Goal: Information Seeking & Learning: Check status

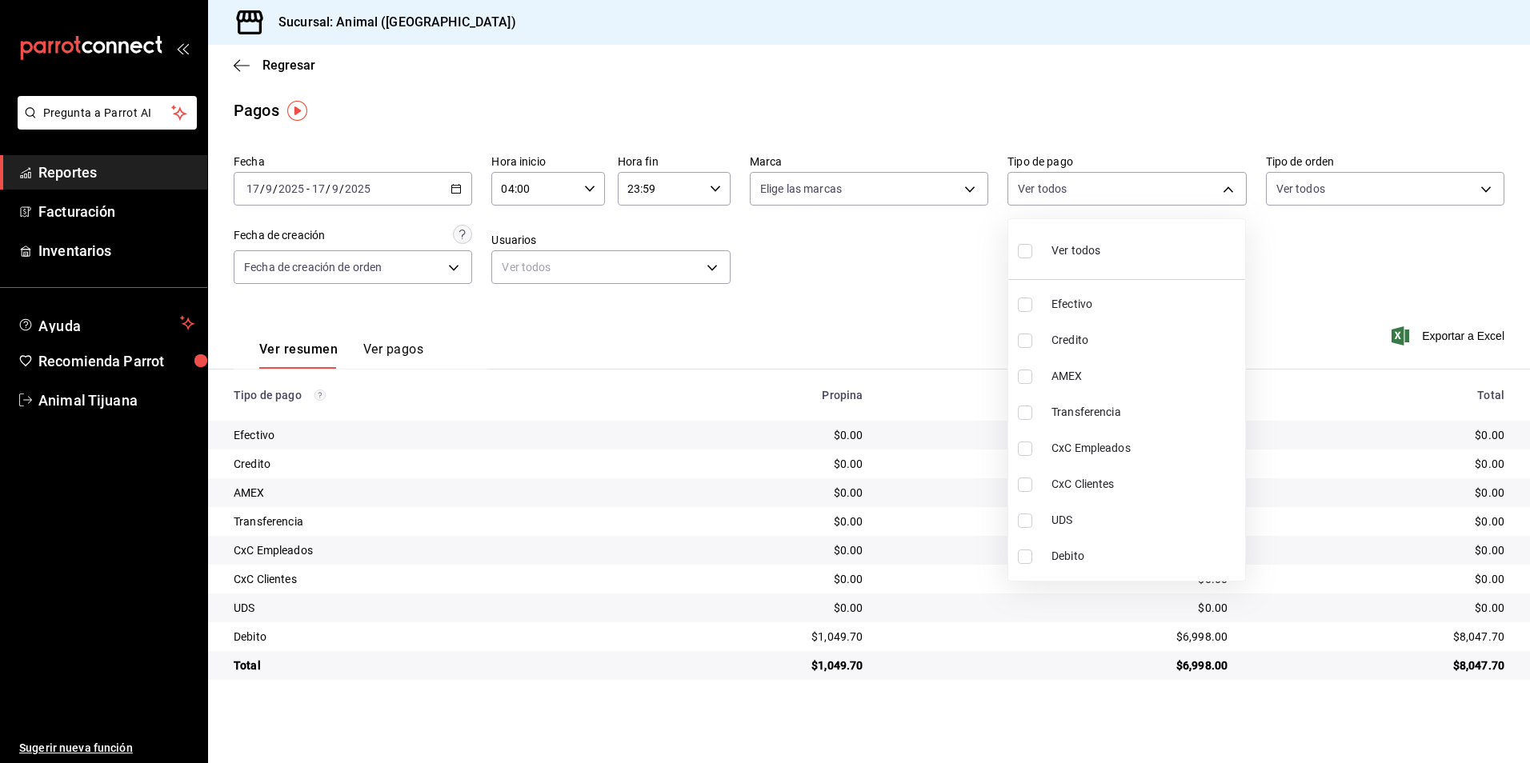
click at [919, 378] on div at bounding box center [765, 381] width 1530 height 763
click at [1063, 195] on body "Pregunta a Parrot AI Reportes Facturación Inventarios Ayuda Recomienda Parrot A…" at bounding box center [765, 381] width 1530 height 763
click at [1041, 332] on li "Credito" at bounding box center [1126, 340] width 237 height 36
type input "235ce608-f464-428a-9a71-314f665367d1"
checkbox input "true"
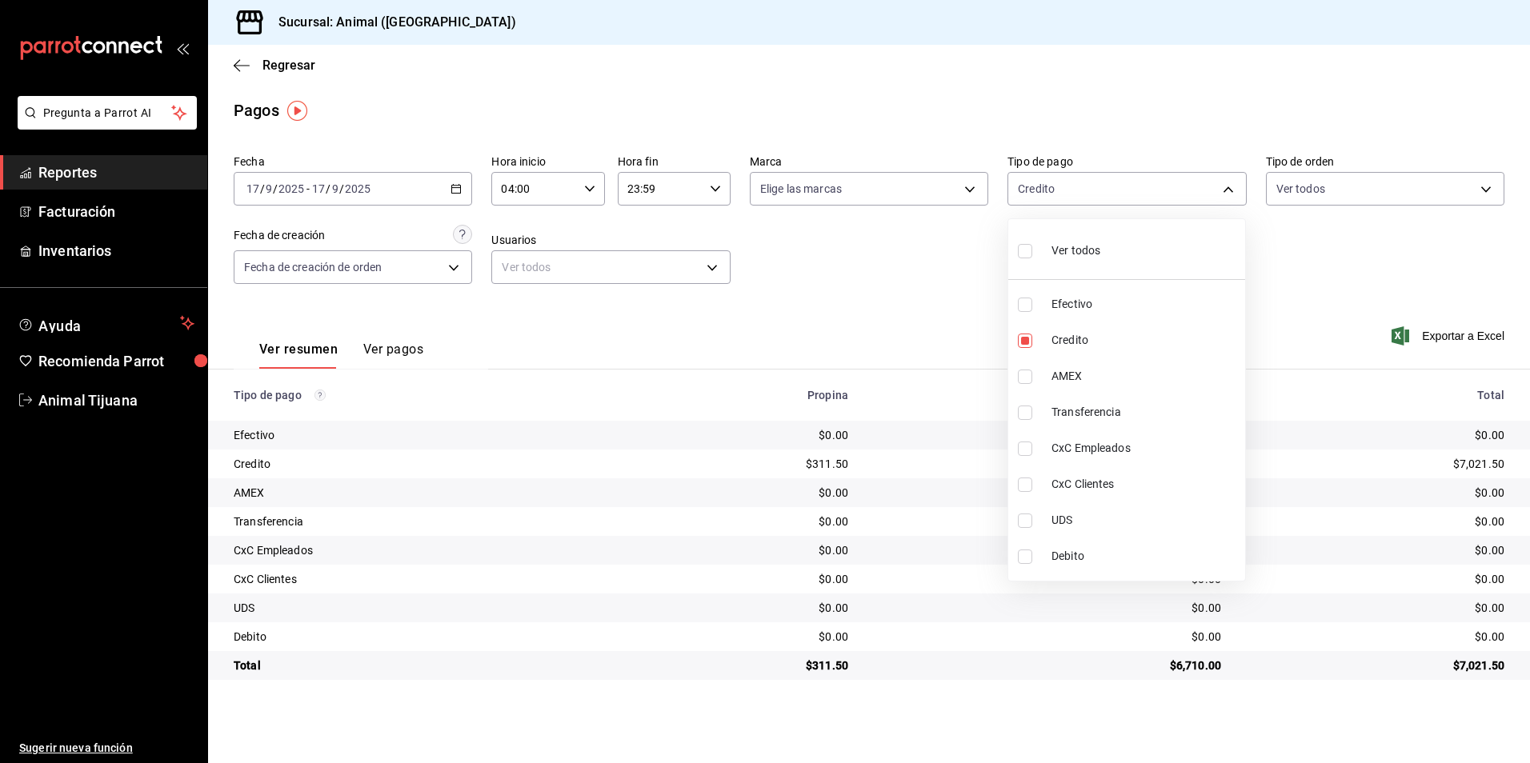
click at [1061, 557] on span "Debito" at bounding box center [1144, 556] width 187 height 17
type input "235ce608-f464-428a-9a71-314f665367d1,c7b29183-a811-4137-9cfa-21a61cd2bc4a"
checkbox input "true"
click at [1061, 557] on span "Debito" at bounding box center [1144, 556] width 187 height 17
type input "235ce608-f464-428a-9a71-314f665367d1"
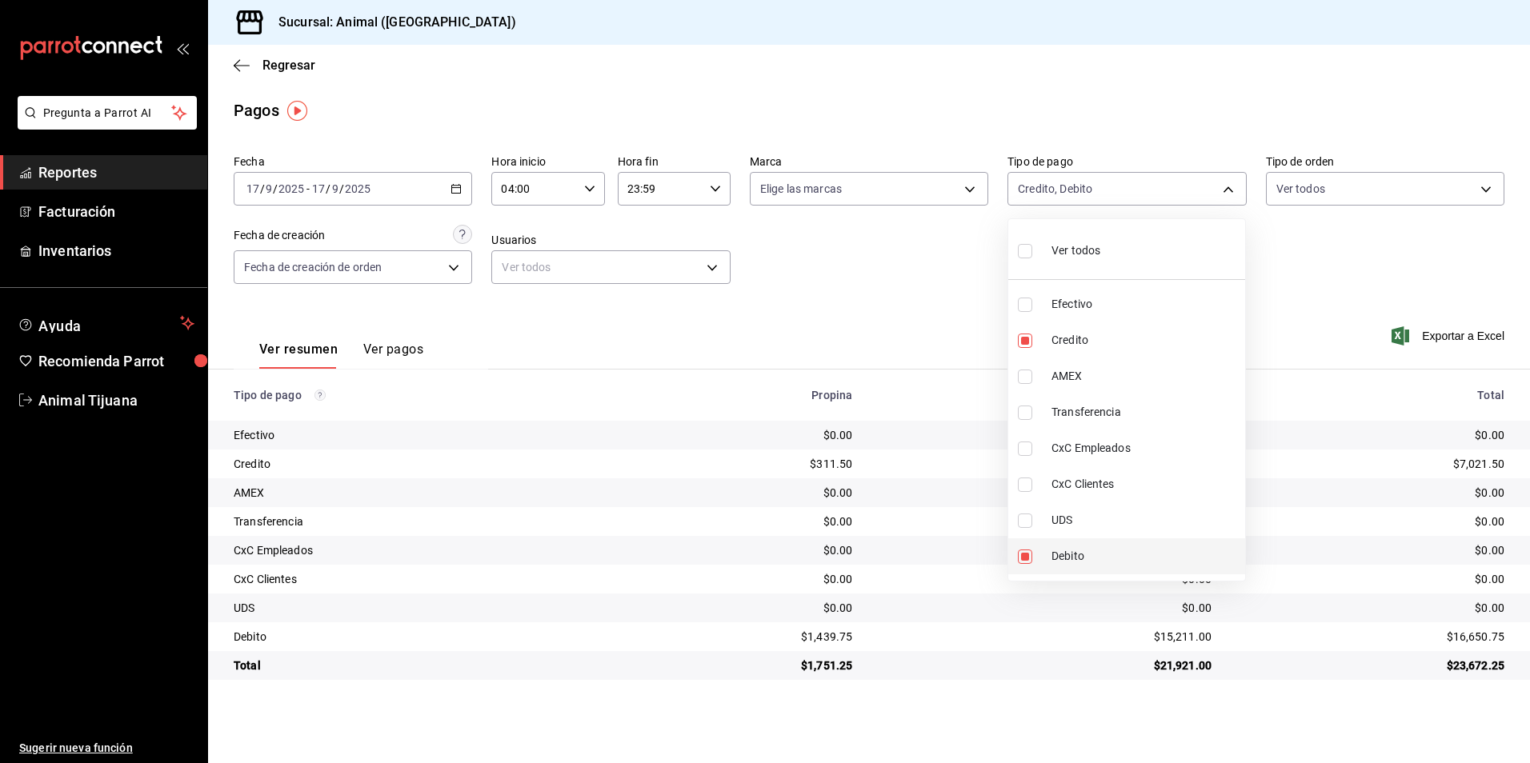
checkbox input "false"
click at [1051, 347] on span "Credito" at bounding box center [1144, 340] width 187 height 17
checkbox input "false"
click at [1159, 327] on li "Credito" at bounding box center [1126, 340] width 237 height 36
type input "235ce608-f464-428a-9a71-314f665367d1"
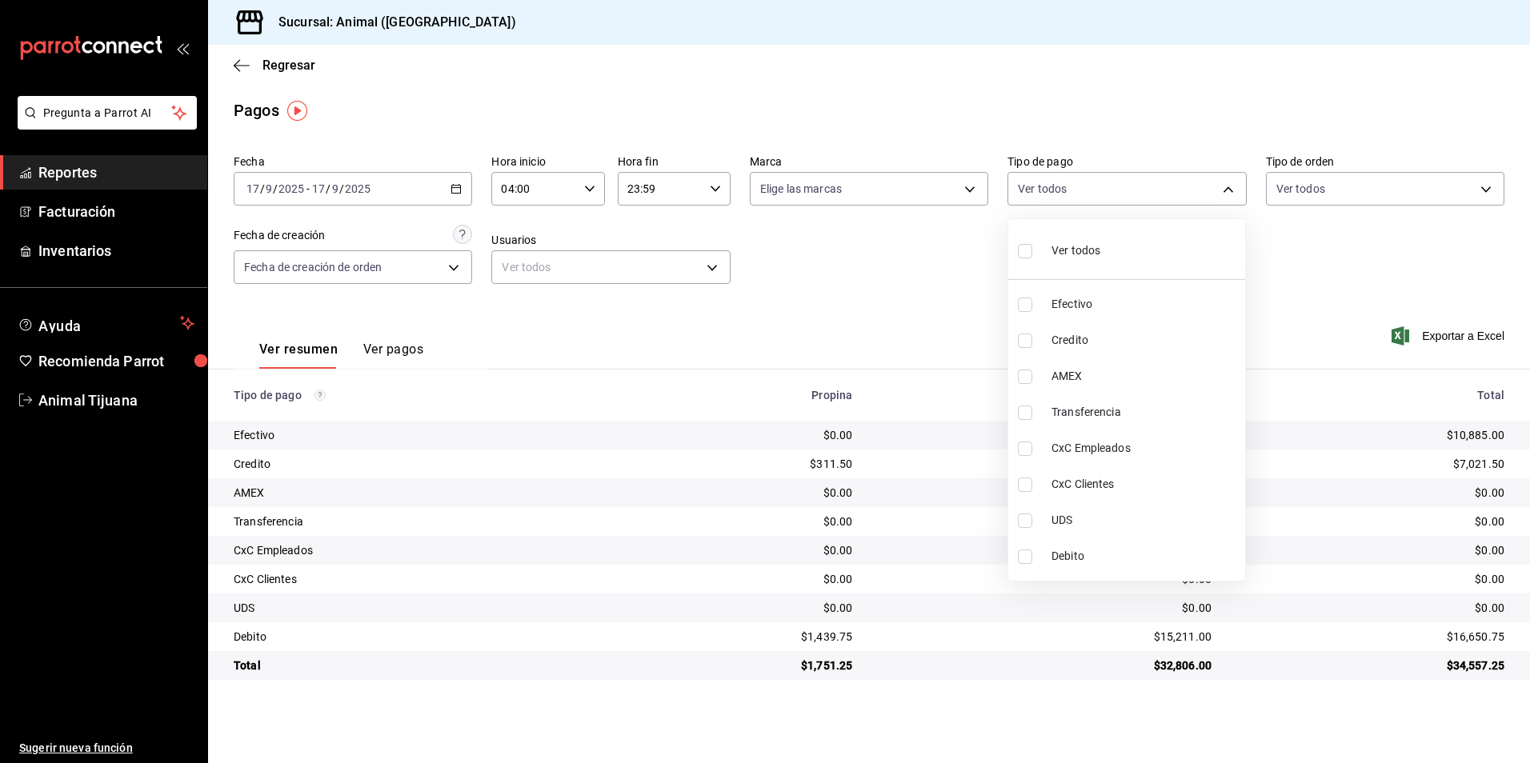
checkbox input "true"
click at [1132, 550] on span "Debito" at bounding box center [1144, 556] width 187 height 17
type input "235ce608-f464-428a-9a71-314f665367d1,c7b29183-a811-4137-9cfa-21a61cd2bc4a"
checkbox input "true"
click at [1118, 250] on li "Ver todos" at bounding box center [1126, 249] width 237 height 47
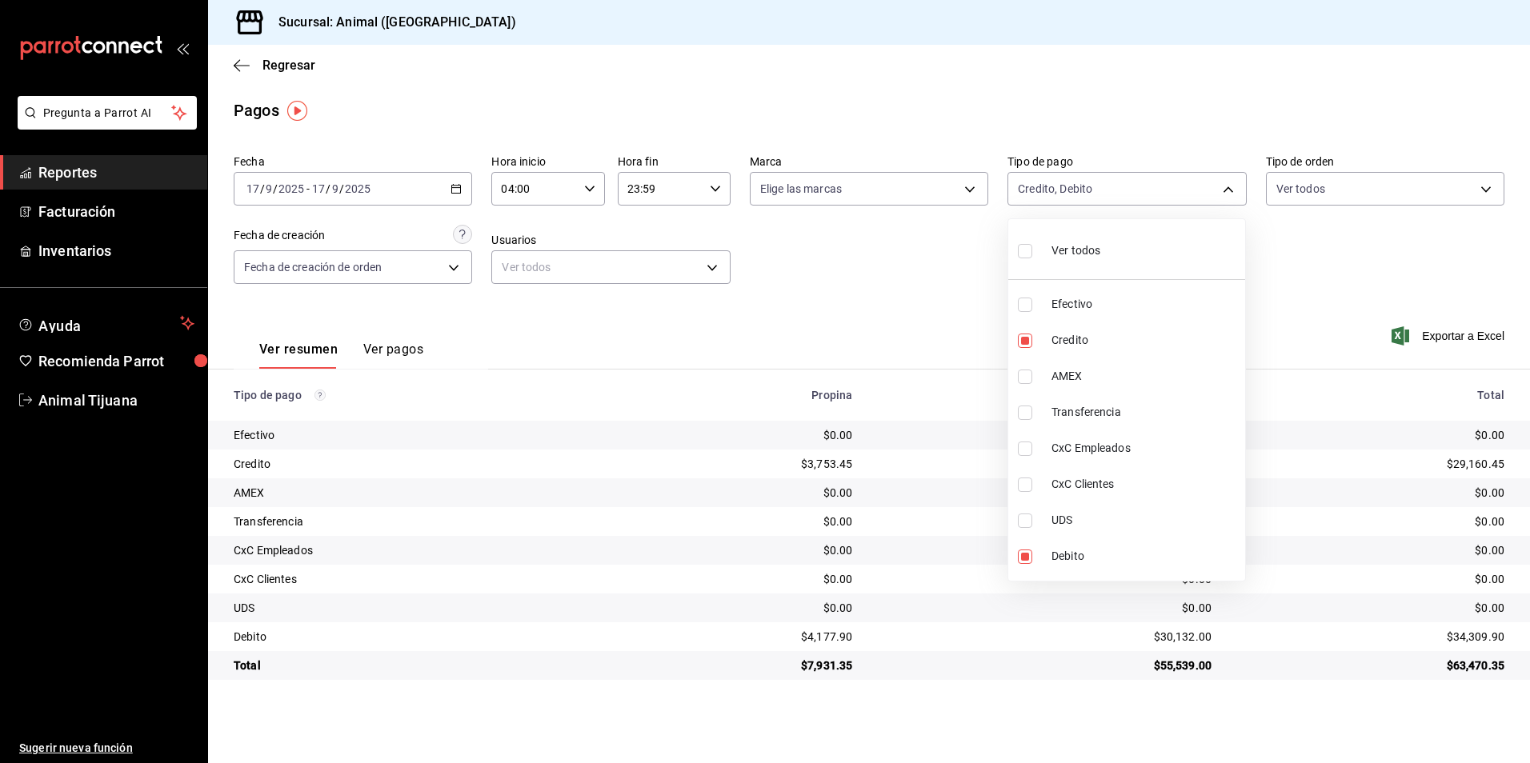
type input "b84c62b8-b02c-4970-ab2e-e166616419f2,235ce608-f464-428a-9a71-314f665367d1,53567…"
checkbox input "true"
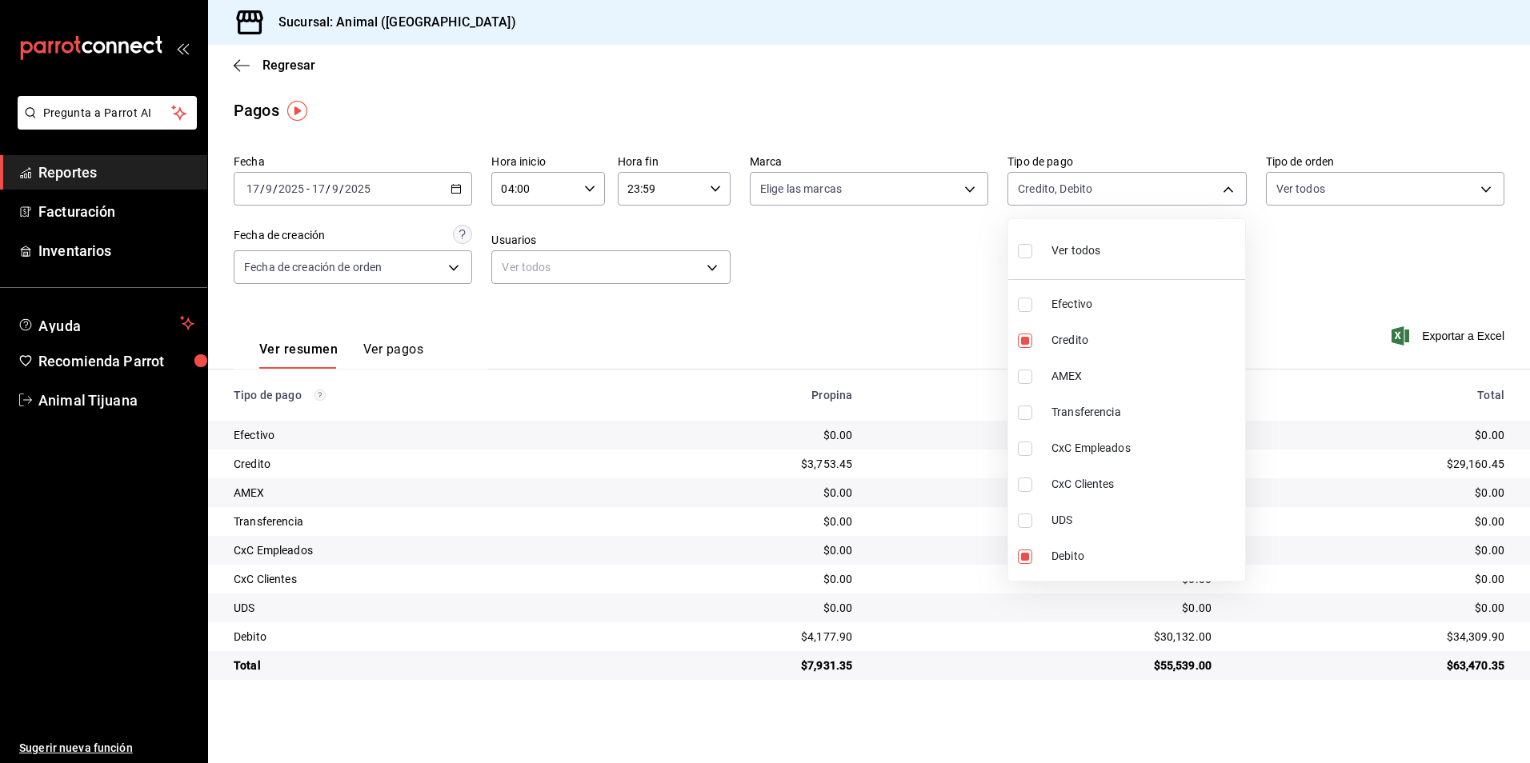
checkbox input "true"
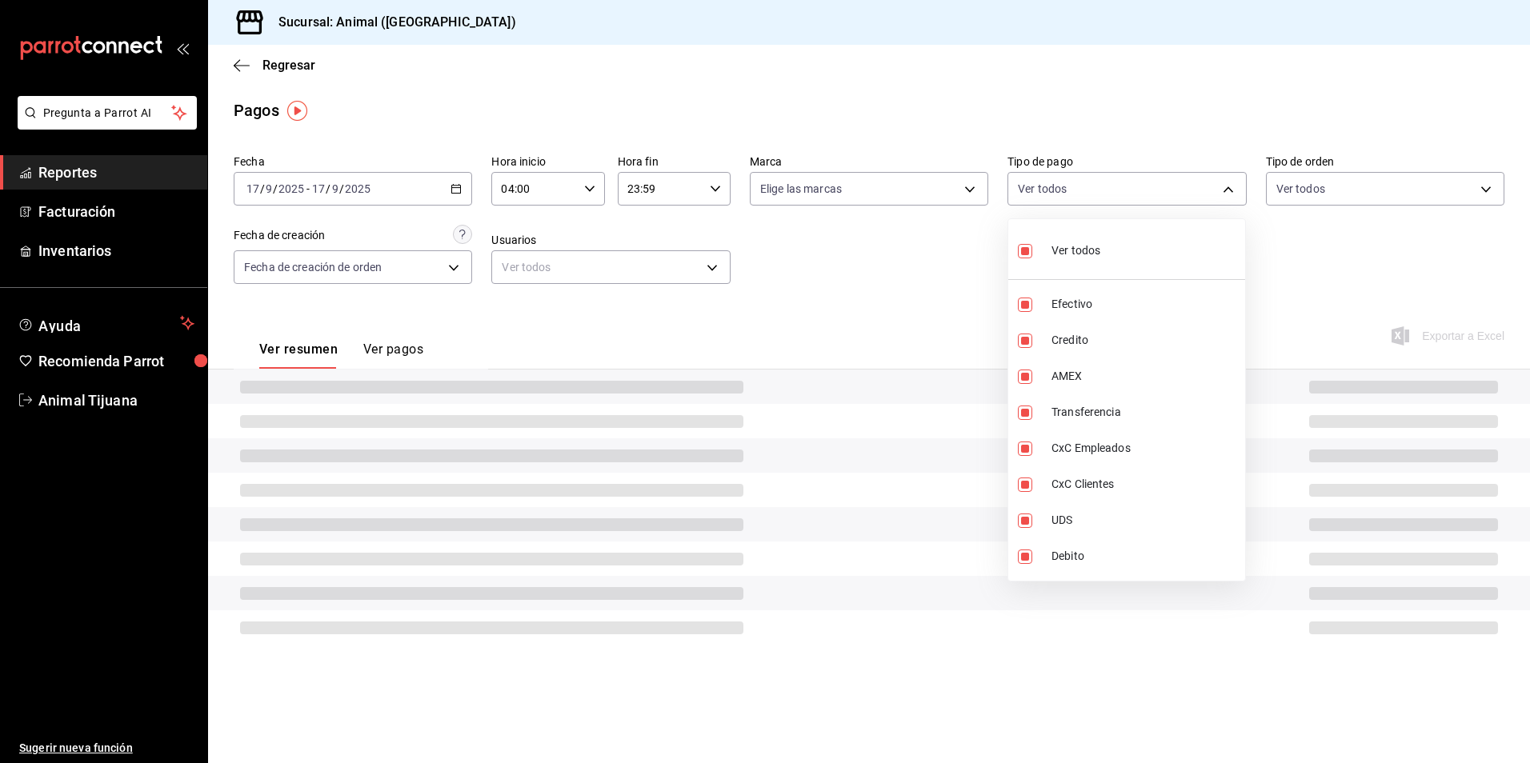
click at [1118, 250] on li "Ver todos" at bounding box center [1126, 249] width 237 height 47
checkbox input "false"
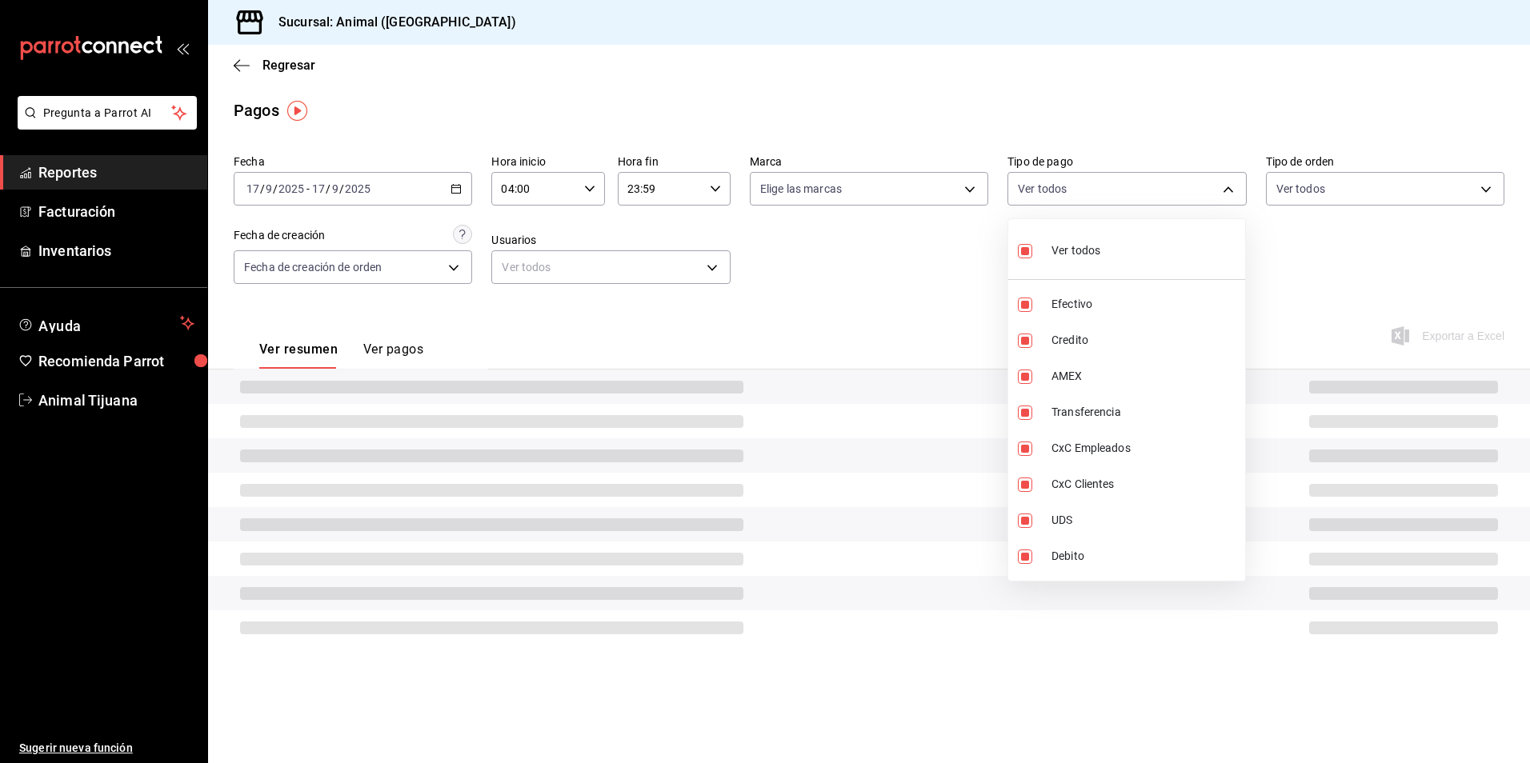
checkbox input "false"
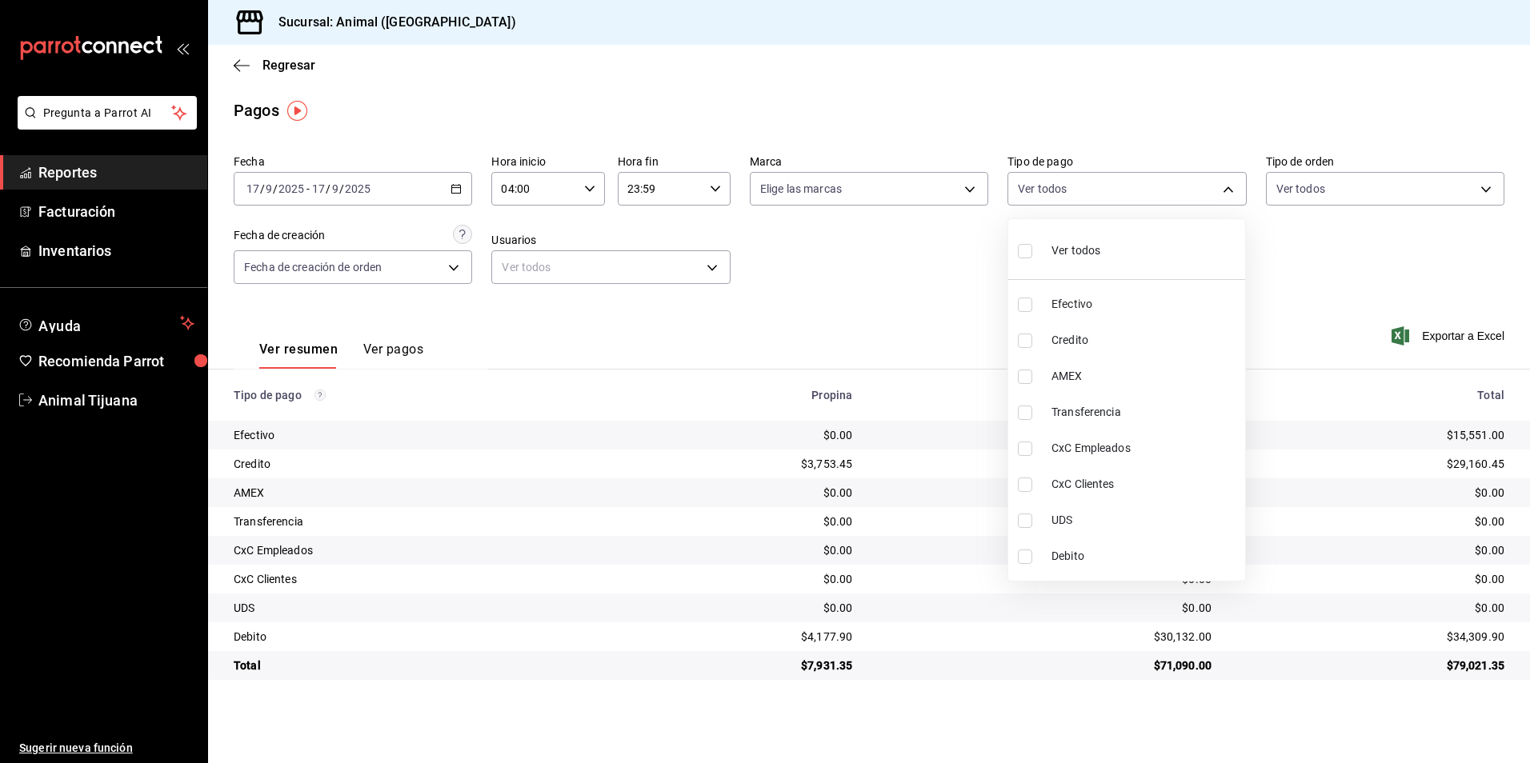
click at [1122, 250] on li "Ver todos" at bounding box center [1126, 249] width 237 height 47
type input "b84c62b8-b02c-4970-ab2e-e166616419f2,235ce608-f464-428a-9a71-314f665367d1,53567…"
checkbox input "true"
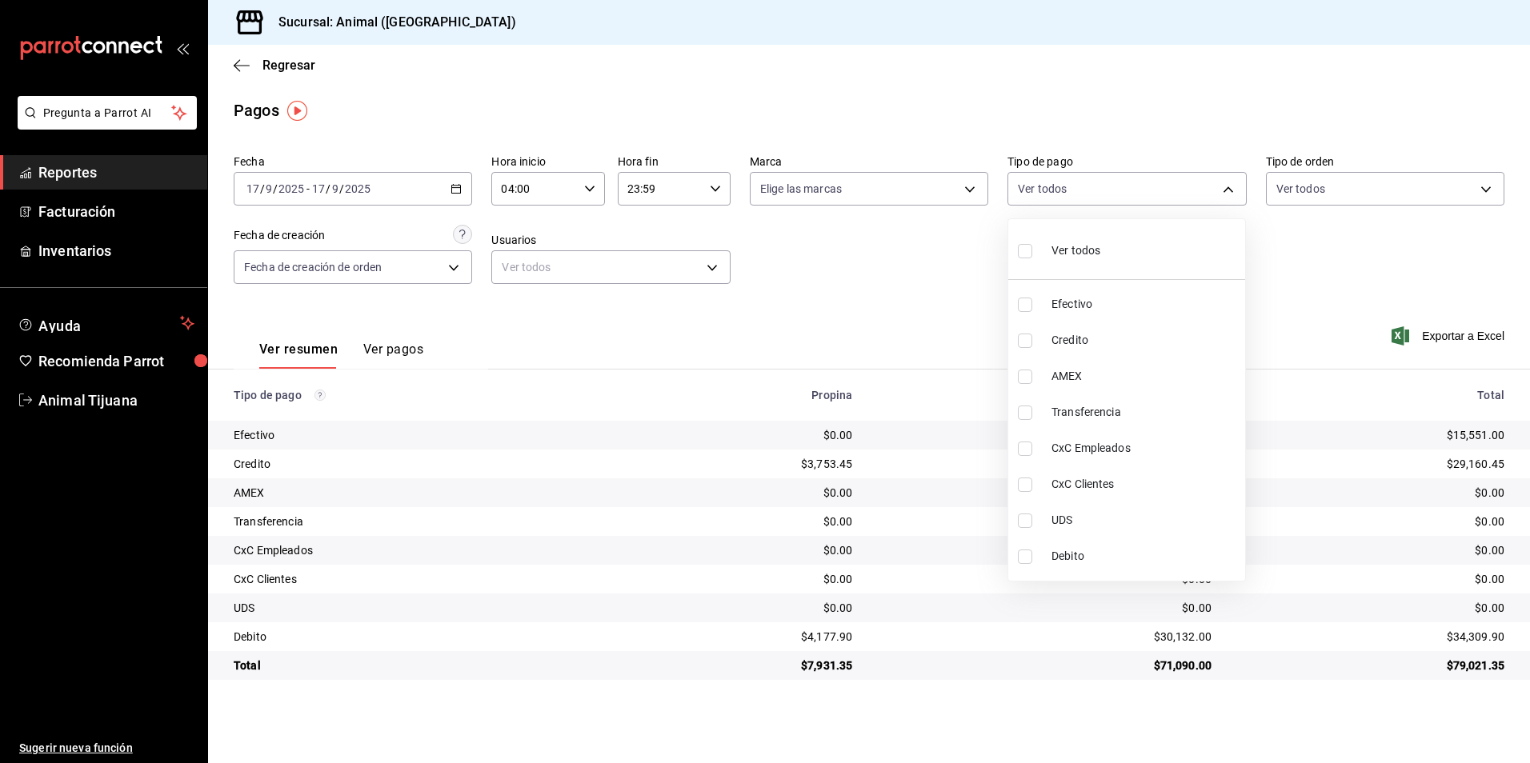
checkbox input "true"
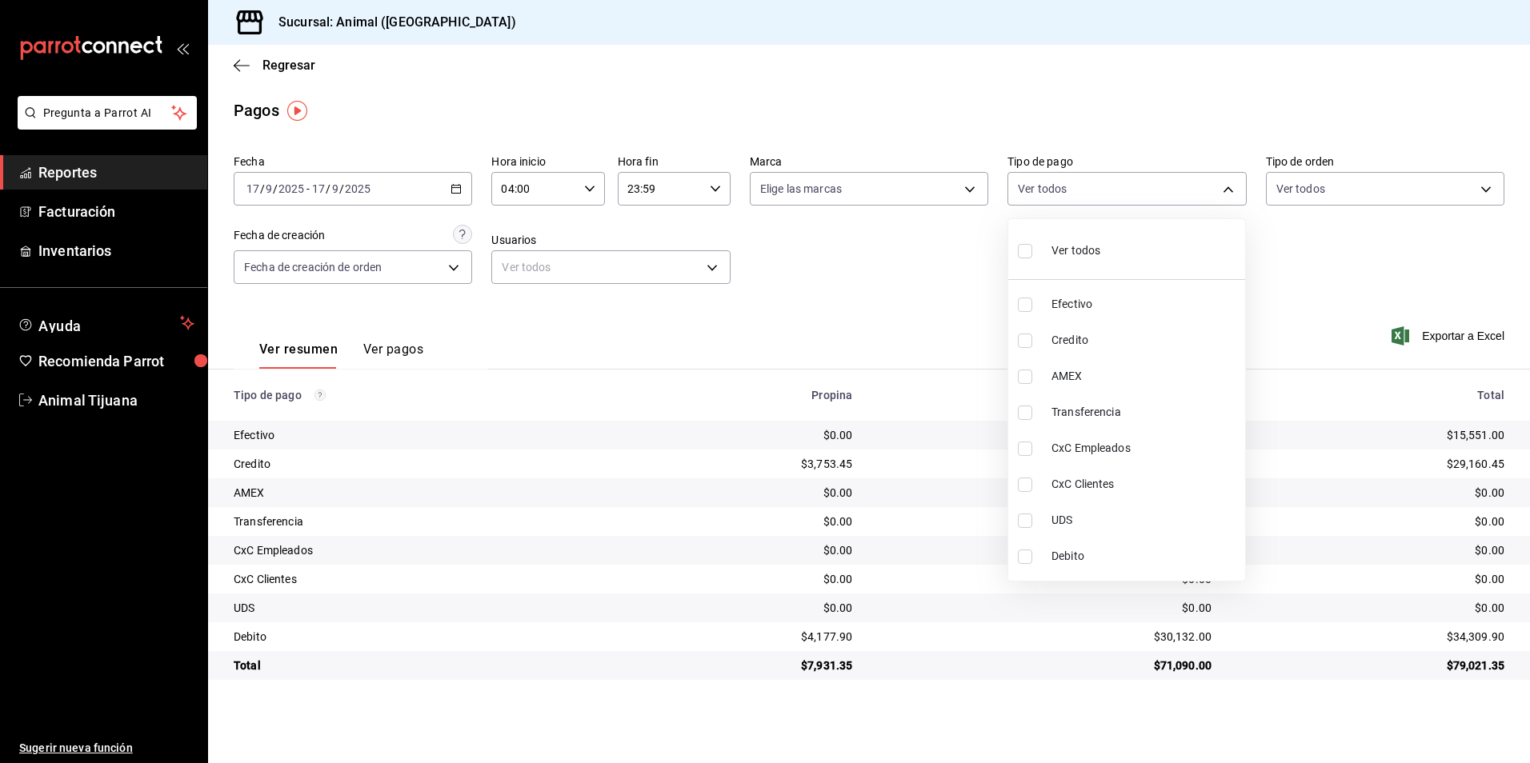
checkbox input "true"
click at [1122, 250] on li "Ver todos" at bounding box center [1126, 249] width 237 height 47
checkbox input "false"
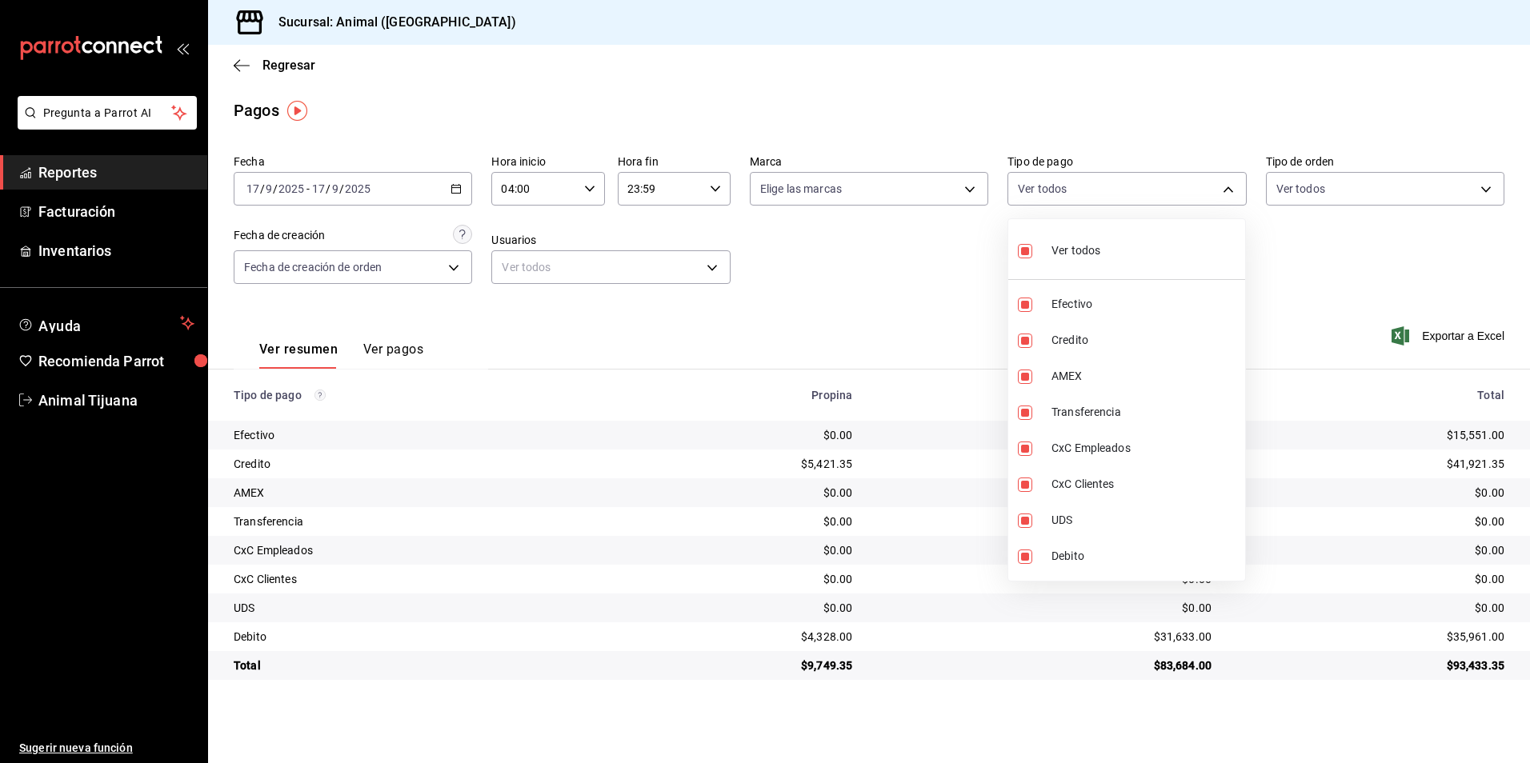
checkbox input "false"
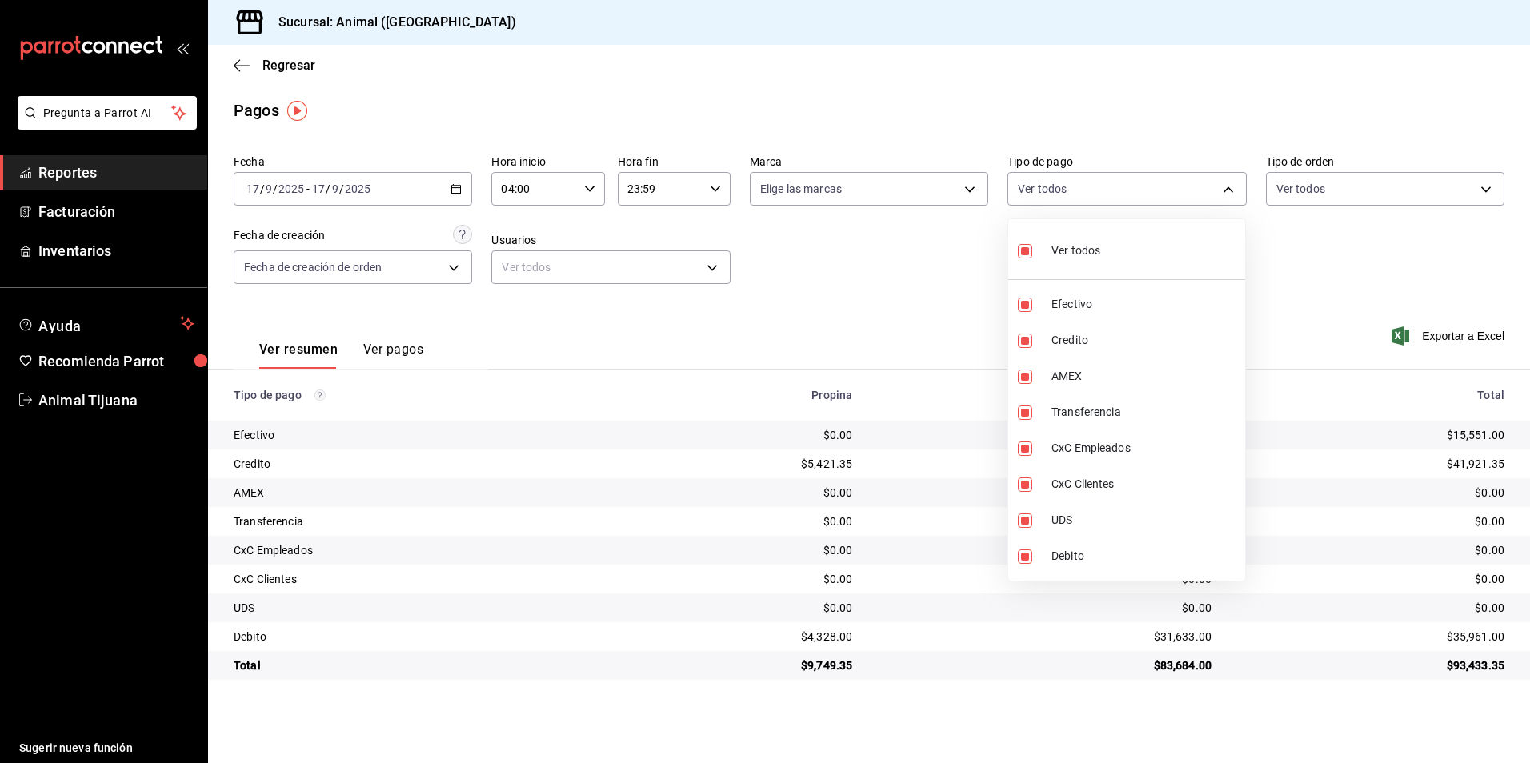
checkbox input "false"
click at [1154, 260] on li "Ver todos" at bounding box center [1126, 249] width 237 height 47
type input "b84c62b8-b02c-4970-ab2e-e166616419f2,235ce608-f464-428a-9a71-314f665367d1,53567…"
checkbox input "true"
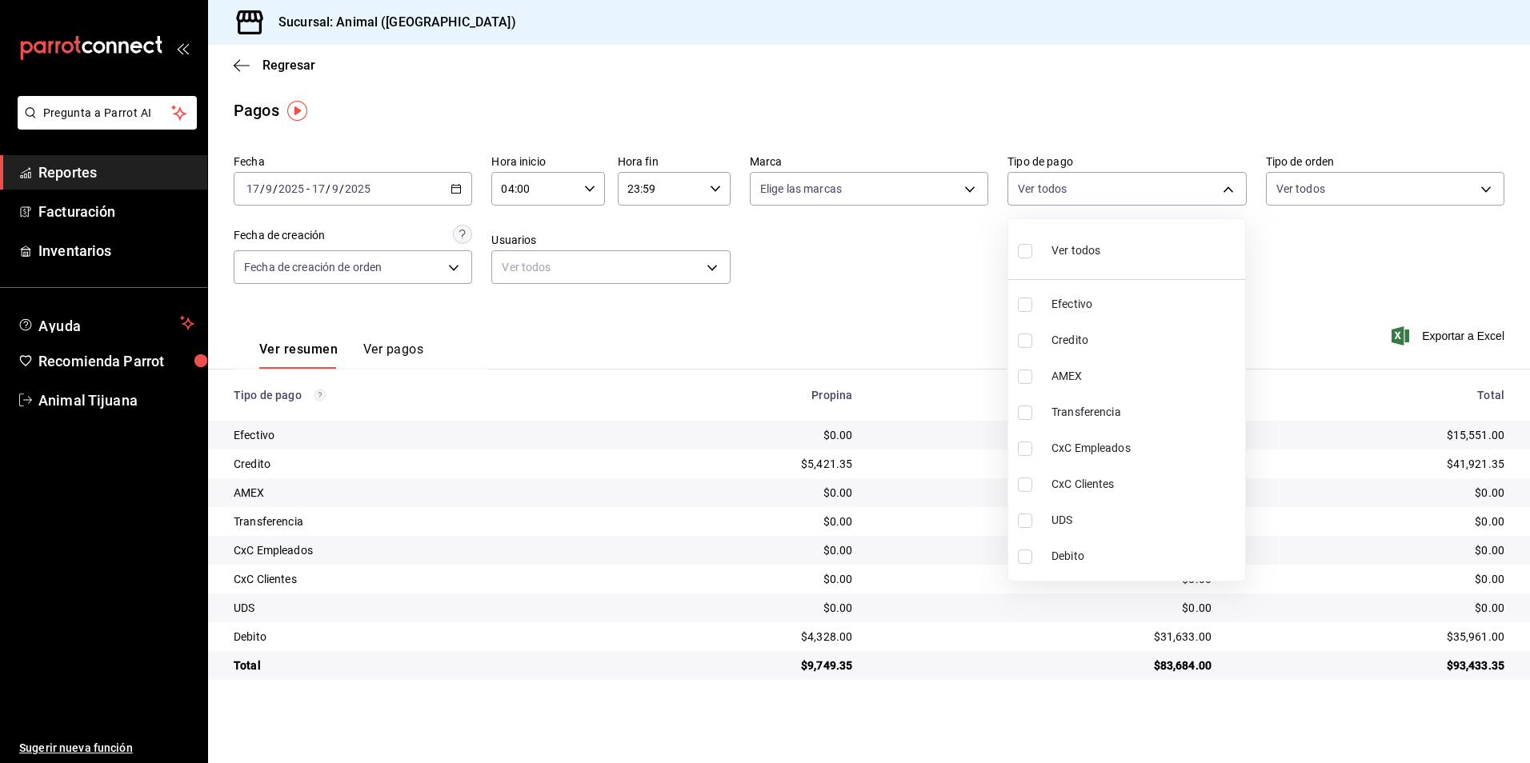
checkbox input "true"
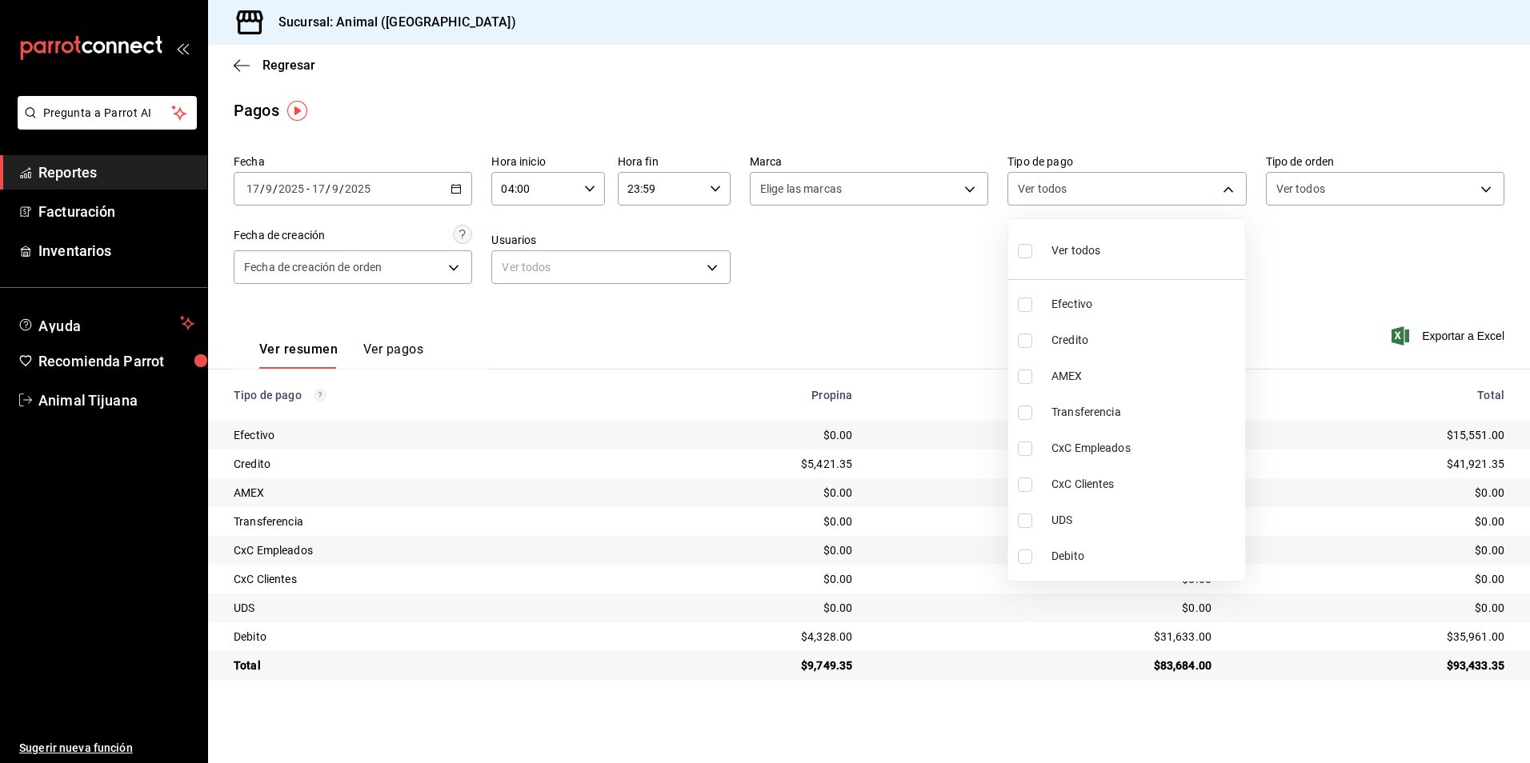
checkbox input "true"
click at [1149, 660] on div at bounding box center [765, 381] width 1530 height 763
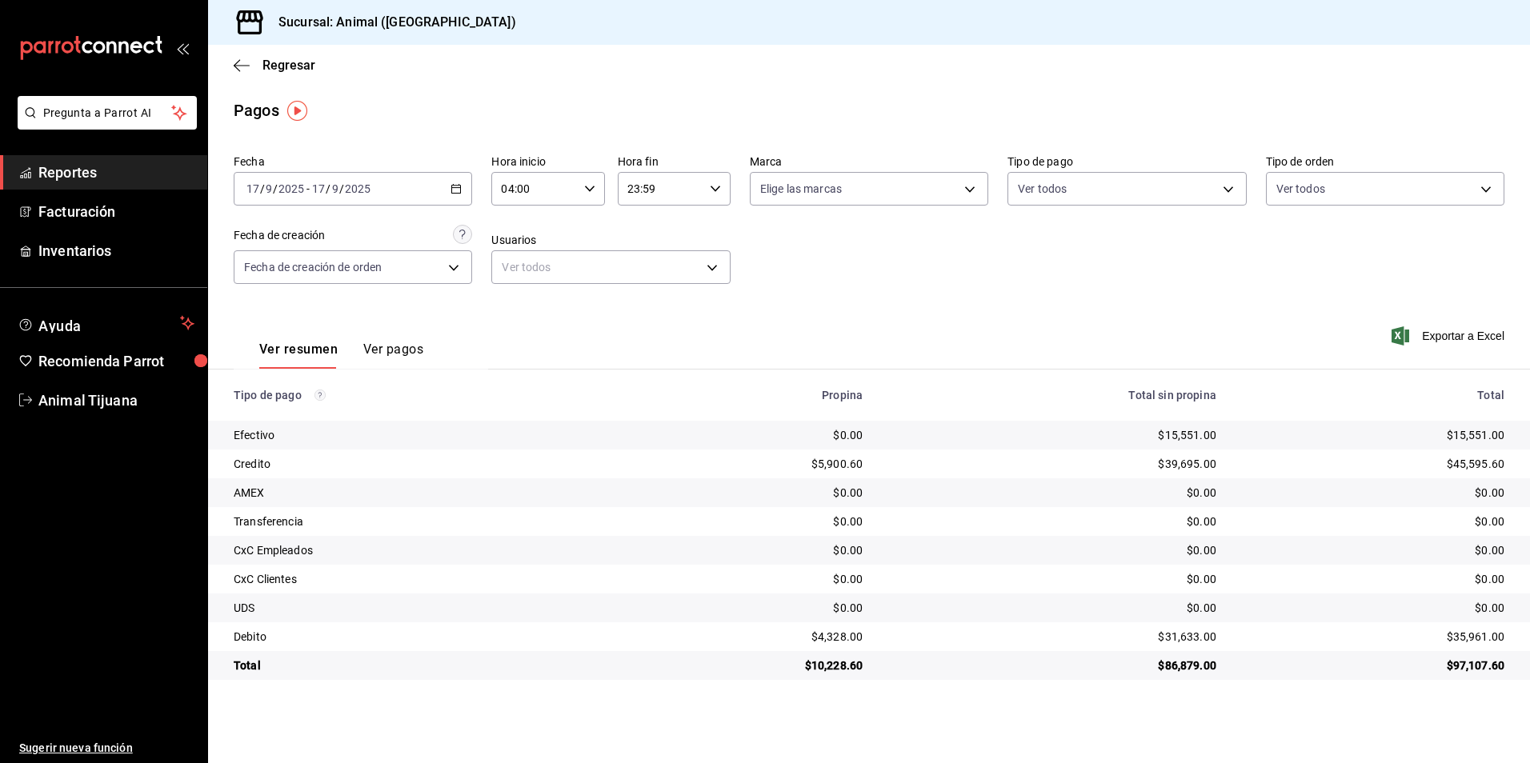
click at [1140, 688] on main "Regresar Pagos Fecha [DATE] [DATE] - [DATE] [DATE] Hora inicio 04:00 Hora inici…" at bounding box center [869, 404] width 1322 height 718
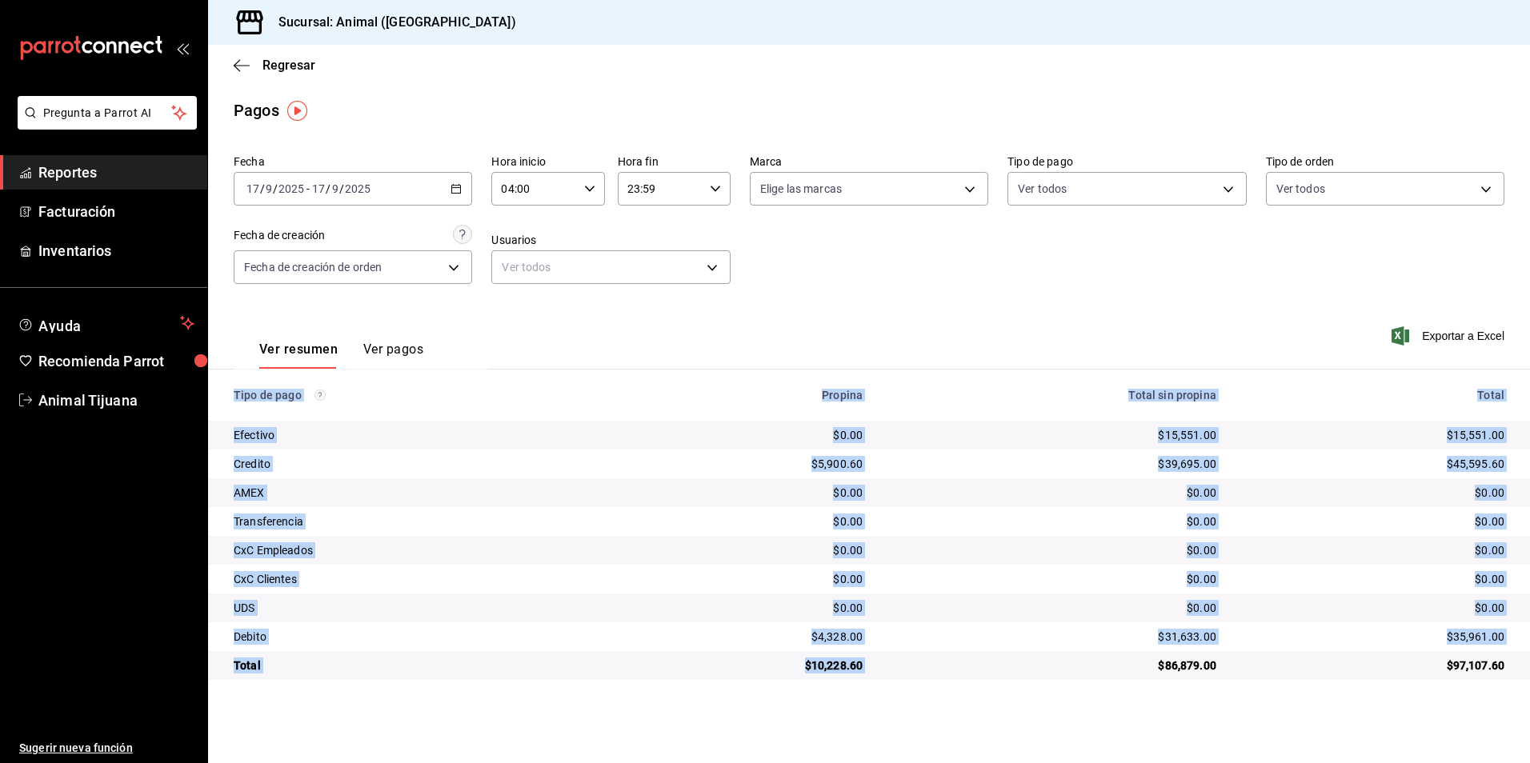
drag, startPoint x: 1150, startPoint y: 662, endPoint x: 1225, endPoint y: 688, distance: 79.4
click at [1225, 688] on main "Regresar Pagos Fecha [DATE] [DATE] - [DATE] [DATE] Hora inicio 04:00 Hora inici…" at bounding box center [869, 404] width 1322 height 718
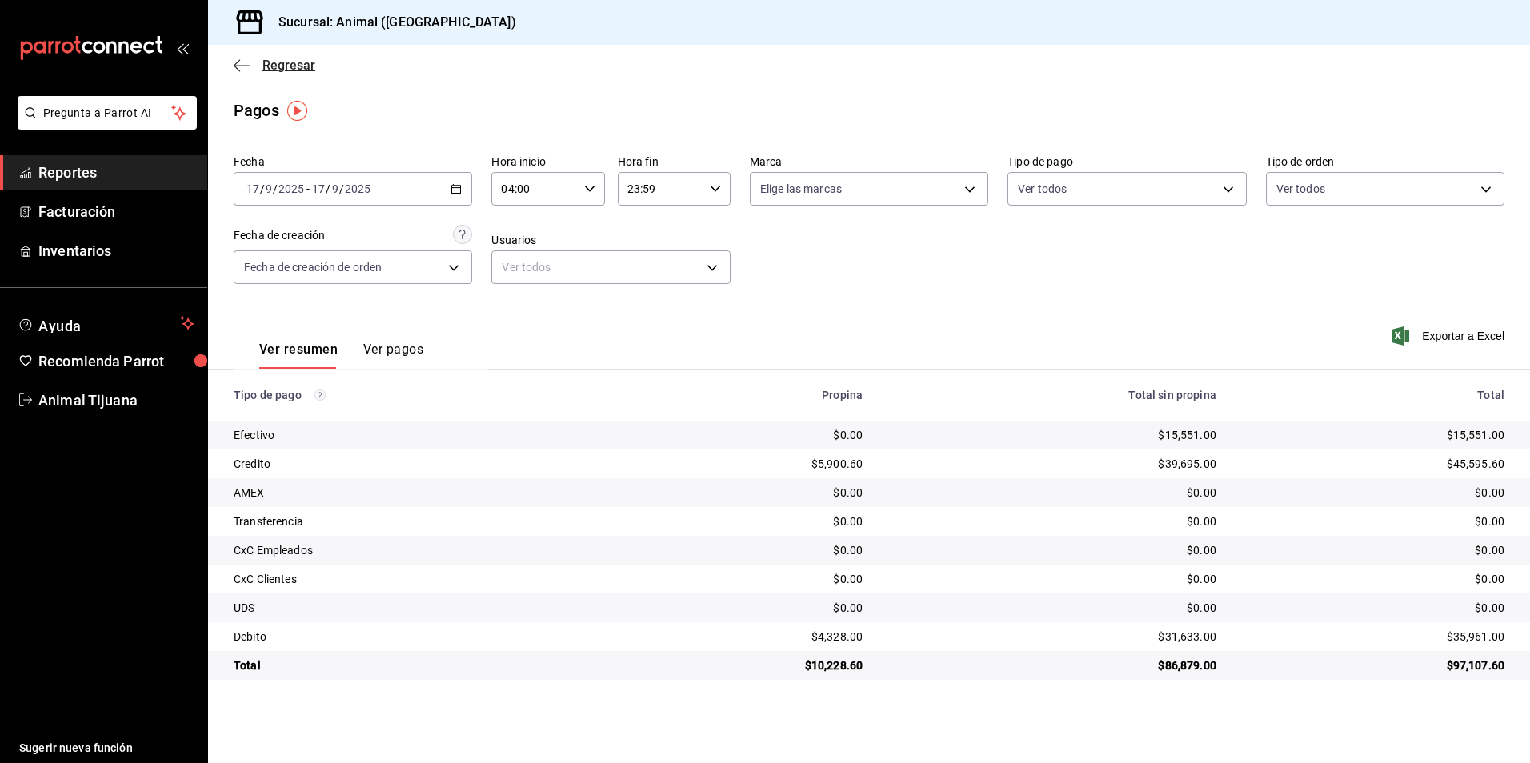
click at [288, 64] on span "Regresar" at bounding box center [288, 65] width 53 height 15
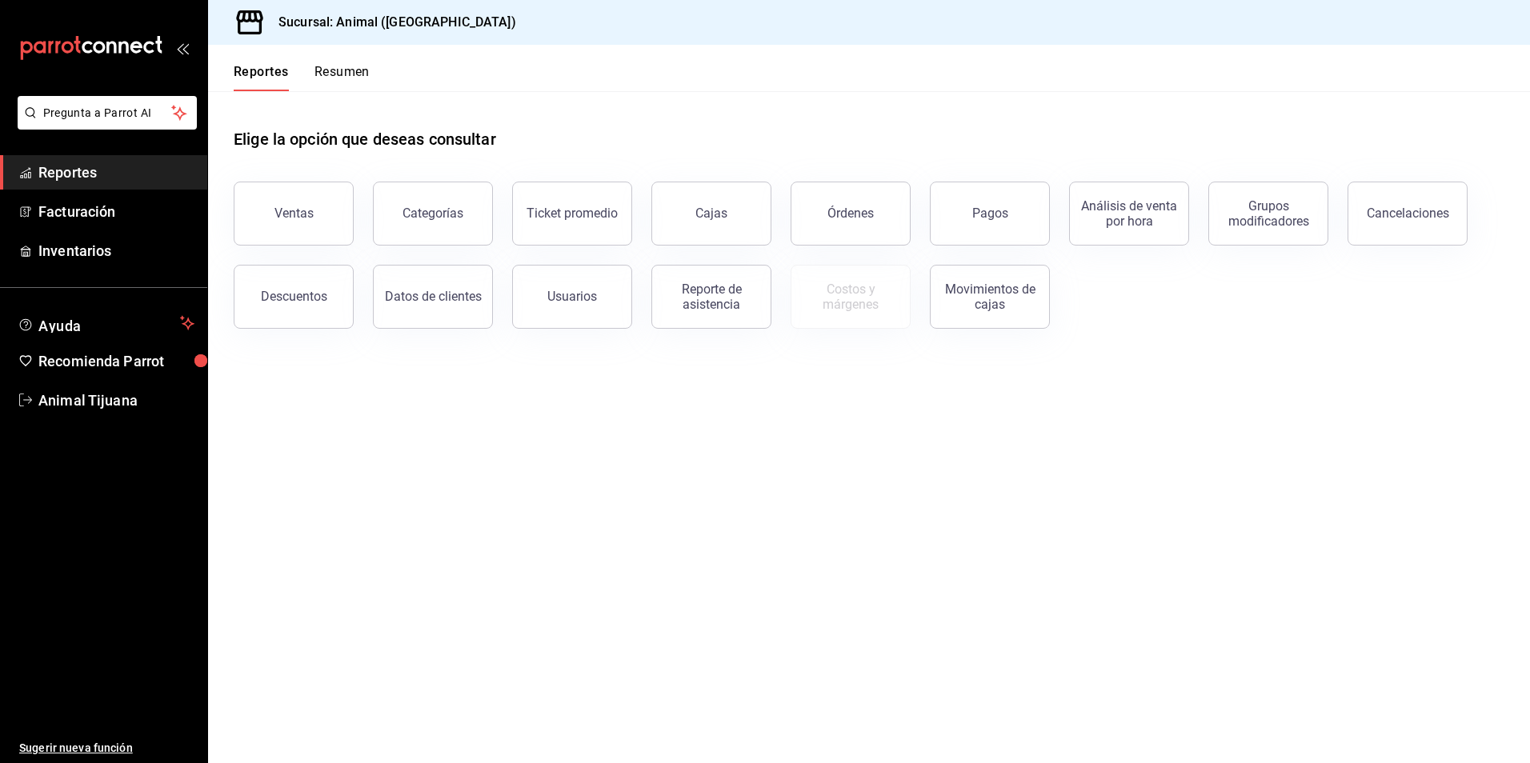
click at [325, 78] on button "Resumen" at bounding box center [341, 77] width 55 height 27
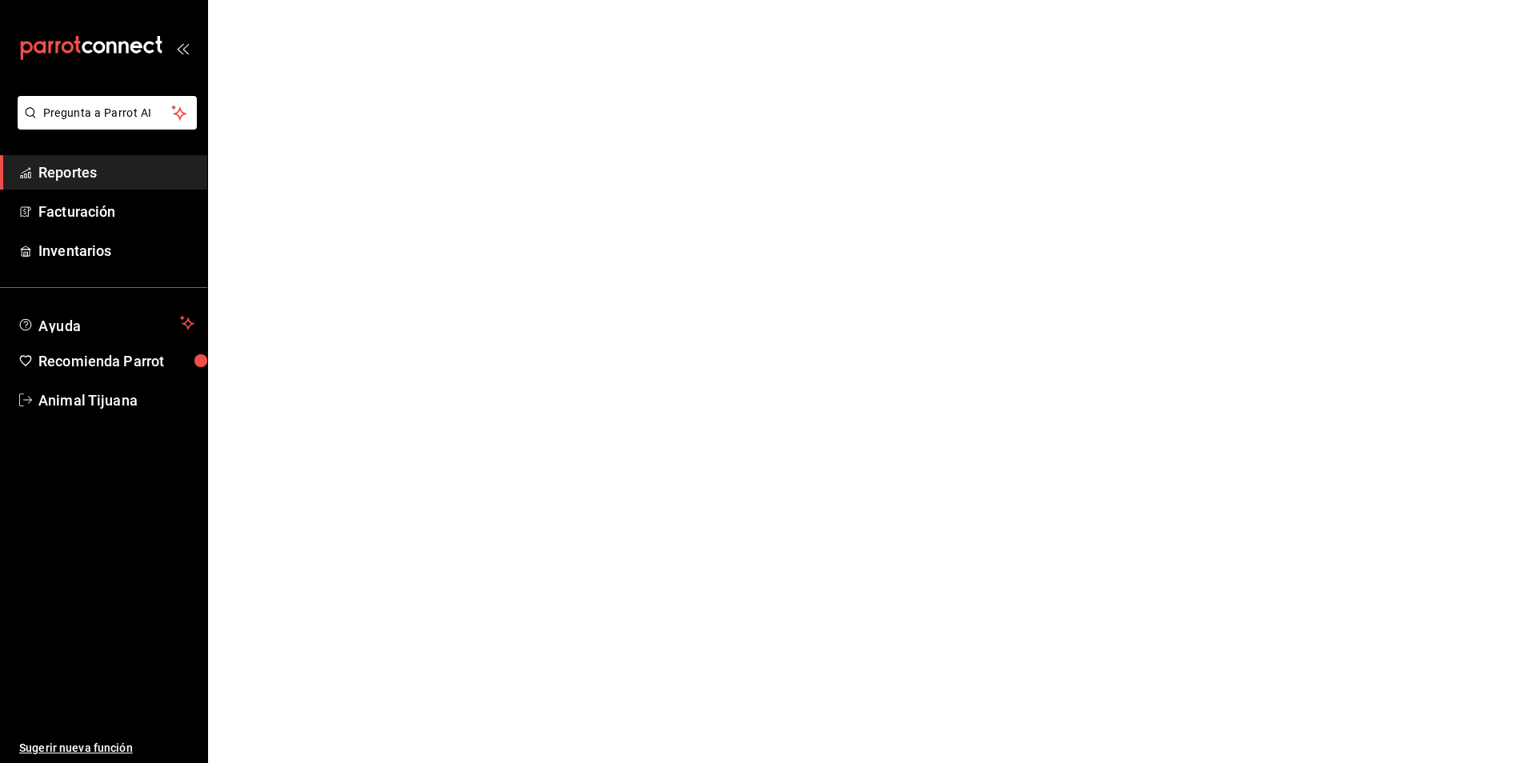
click at [1038, 0] on html "Pregunta a Parrot AI Reportes Facturación Inventarios Ayuda Recomienda Parrot A…" at bounding box center [765, 0] width 1530 height 0
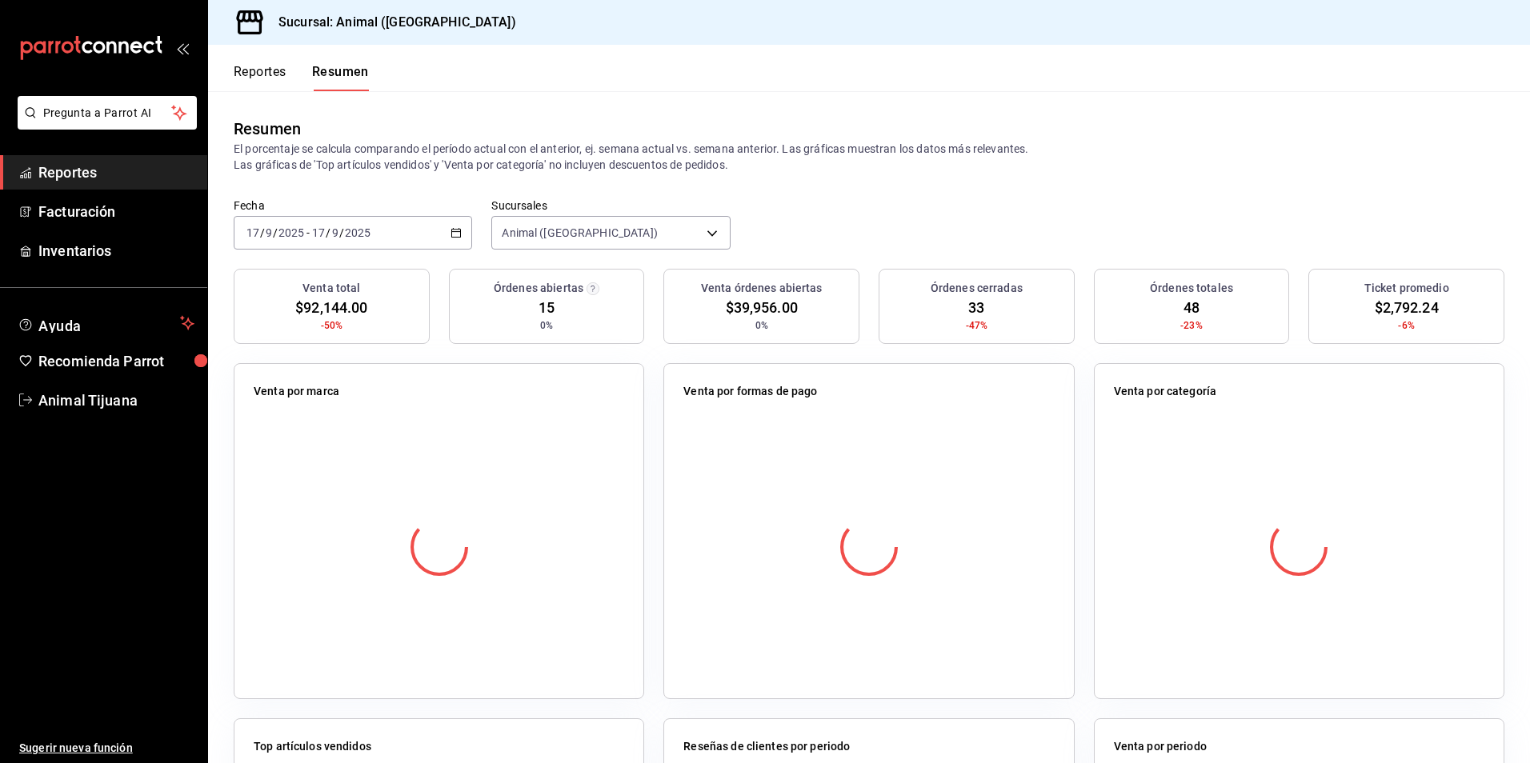
click at [458, 236] on \(Stroke\) "button" at bounding box center [456, 233] width 10 height 9
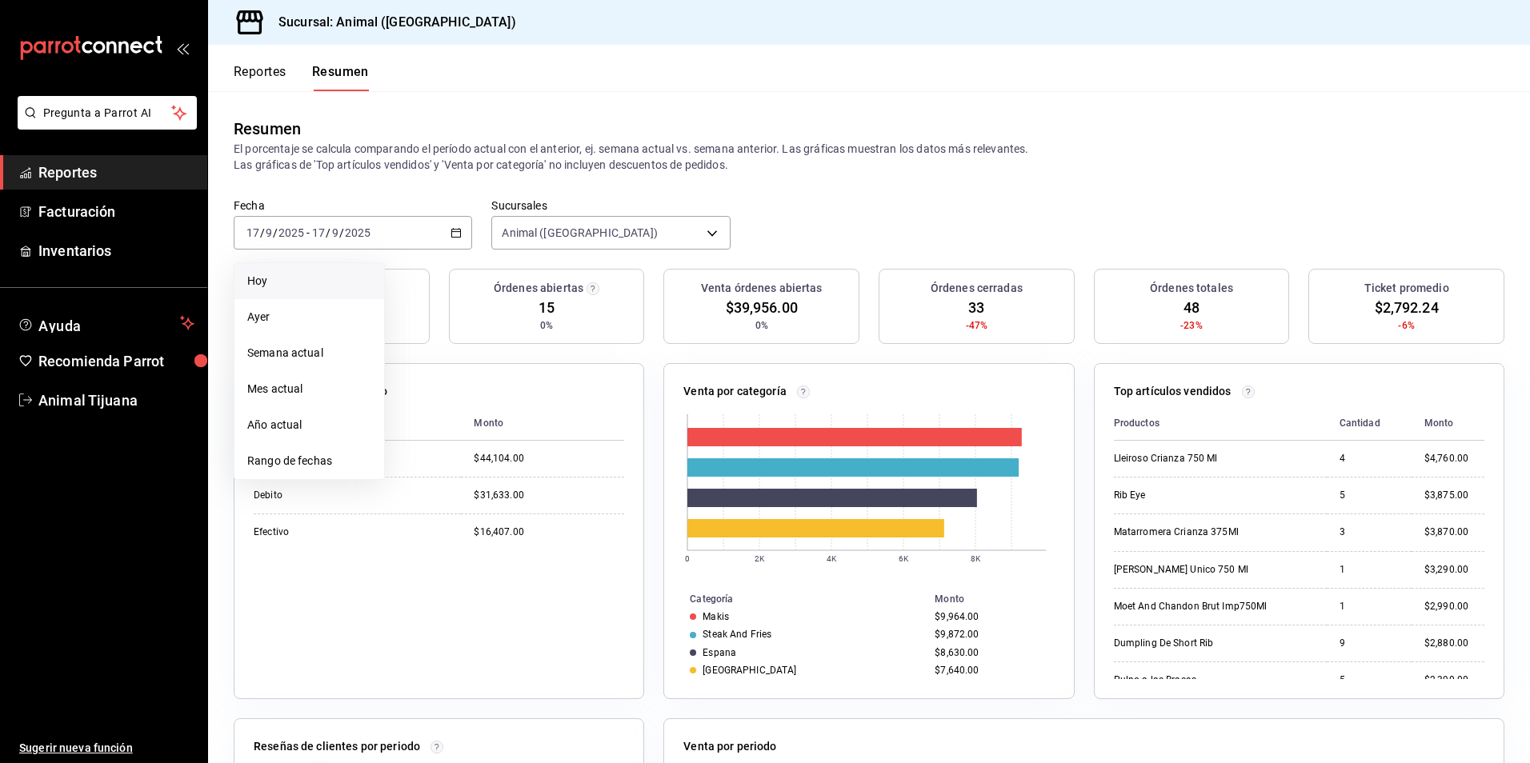
click at [322, 276] on span "Hoy" at bounding box center [309, 281] width 124 height 17
click at [259, 58] on div "Reportes Resumen" at bounding box center [288, 68] width 161 height 46
click at [270, 72] on button "Reportes" at bounding box center [260, 77] width 53 height 27
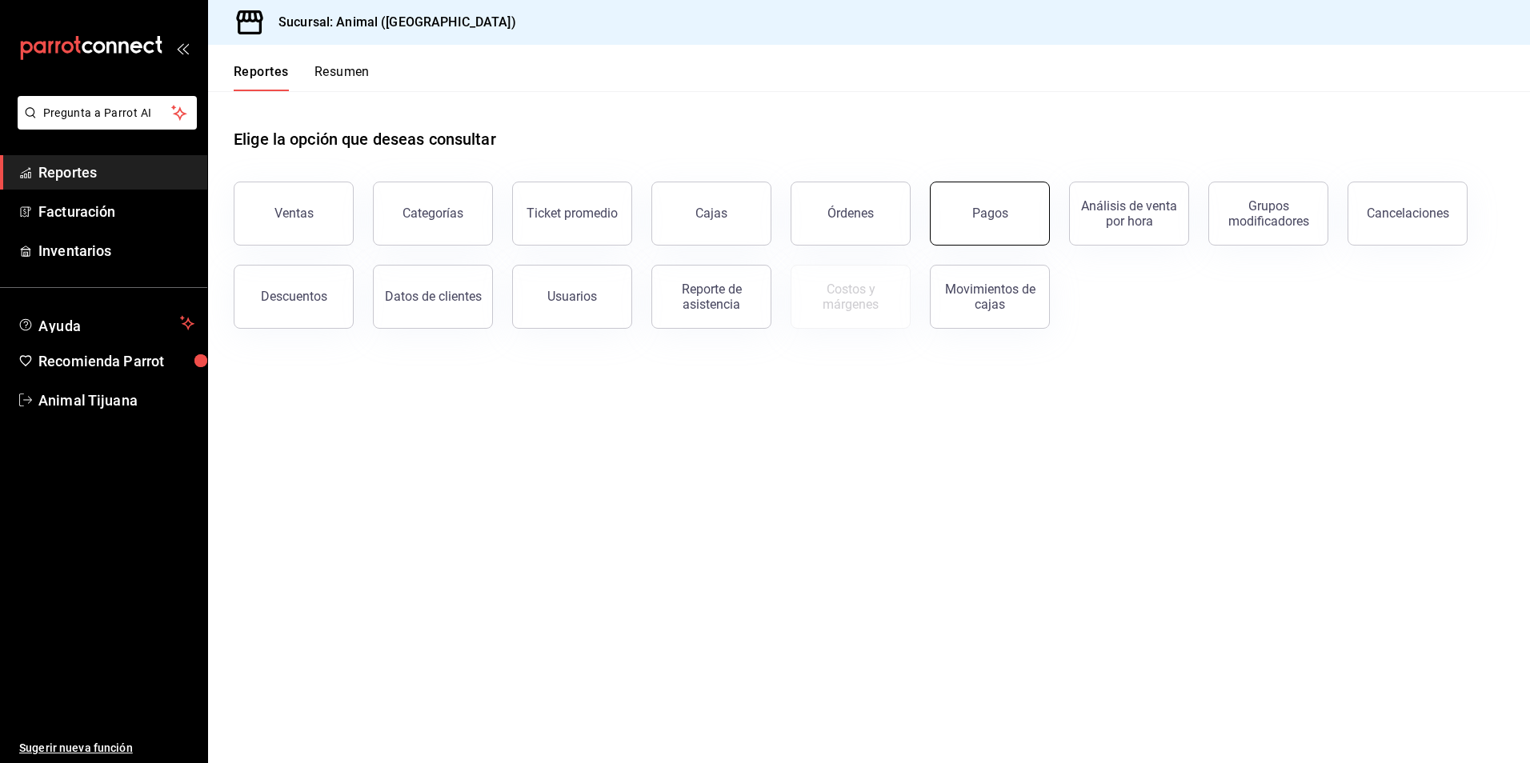
click at [945, 224] on button "Pagos" at bounding box center [990, 214] width 120 height 64
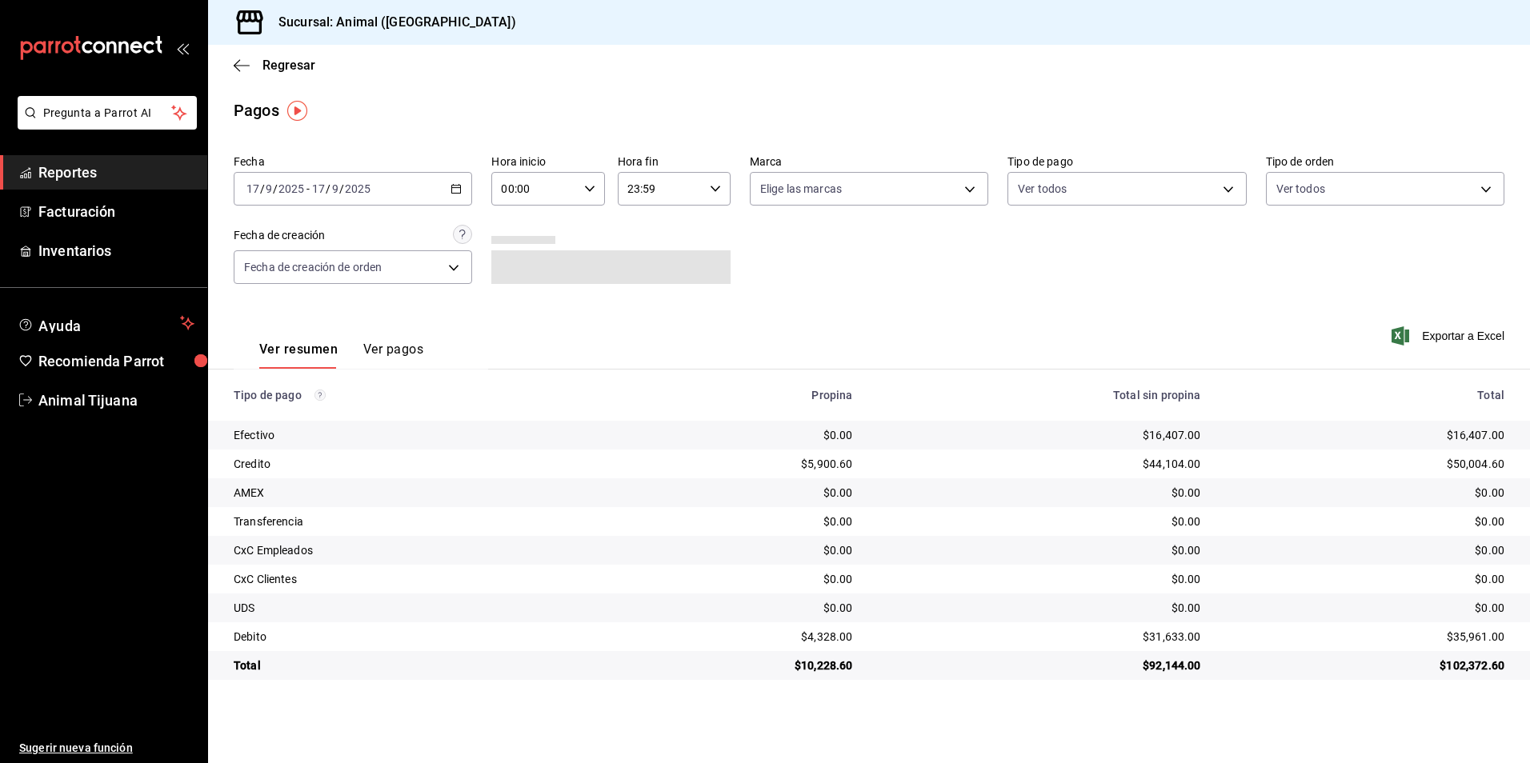
click at [457, 188] on \(Stroke\) "button" at bounding box center [456, 187] width 9 height 1
click at [349, 254] on li "Hoy" at bounding box center [309, 237] width 150 height 36
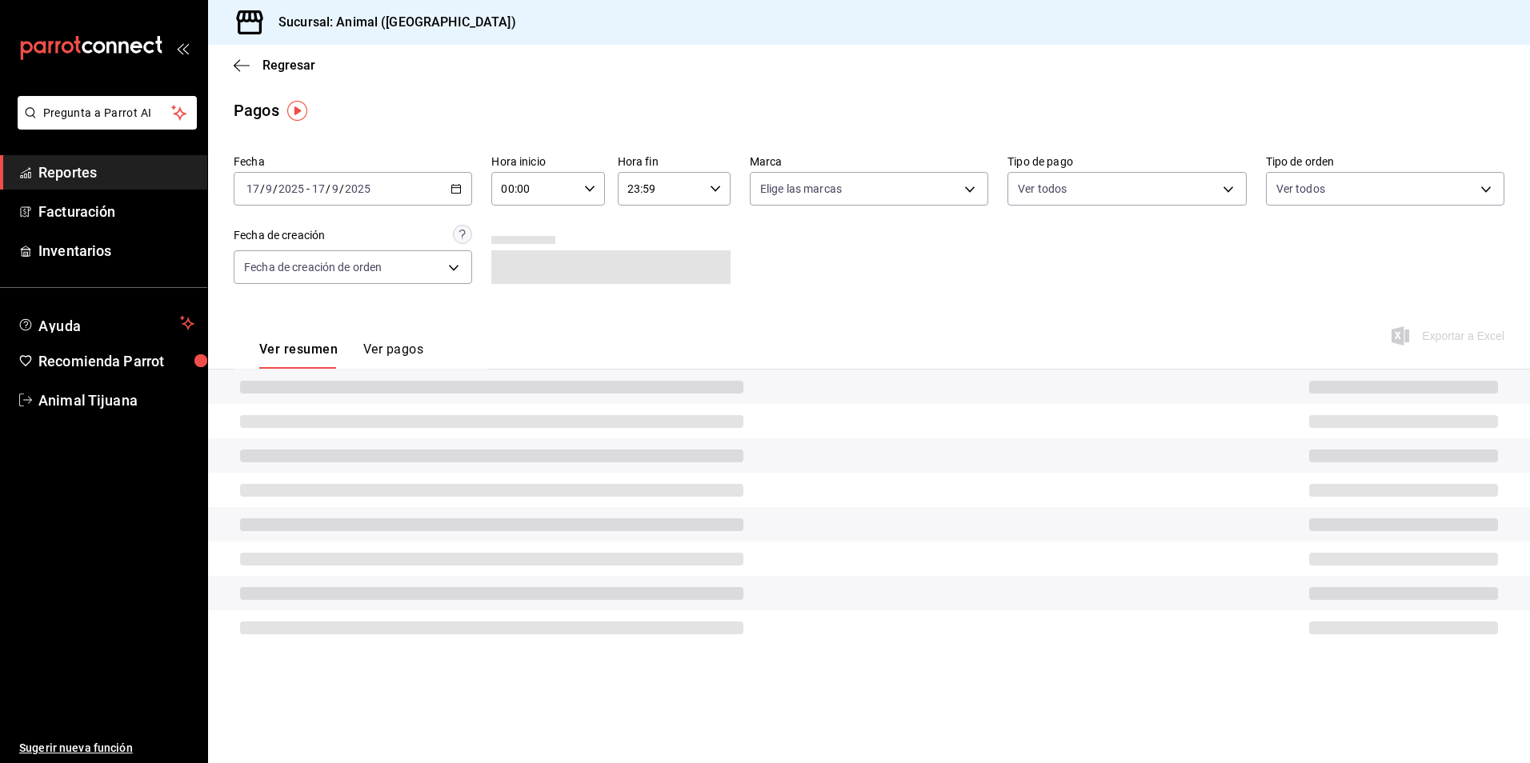
click at [552, 198] on input "00:00" at bounding box center [534, 189] width 86 height 32
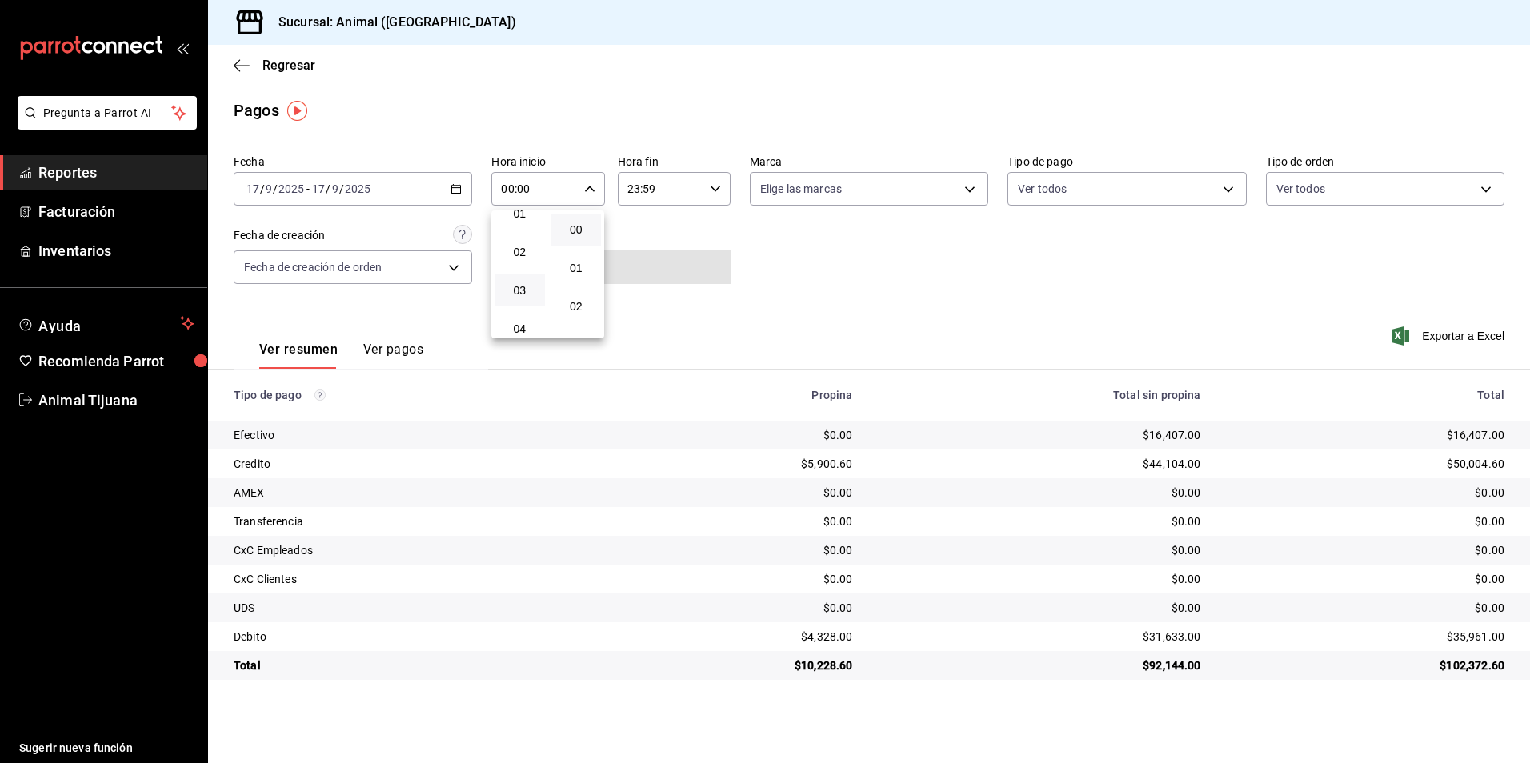
scroll to position [80, 0]
click at [521, 307] on span "04" at bounding box center [519, 303] width 31 height 13
type input "04:00"
click at [866, 329] on div at bounding box center [765, 381] width 1530 height 763
click at [1062, 194] on body "Pregunta a Parrot AI Reportes Facturación Inventarios Ayuda Recomienda Parrot A…" at bounding box center [765, 381] width 1530 height 763
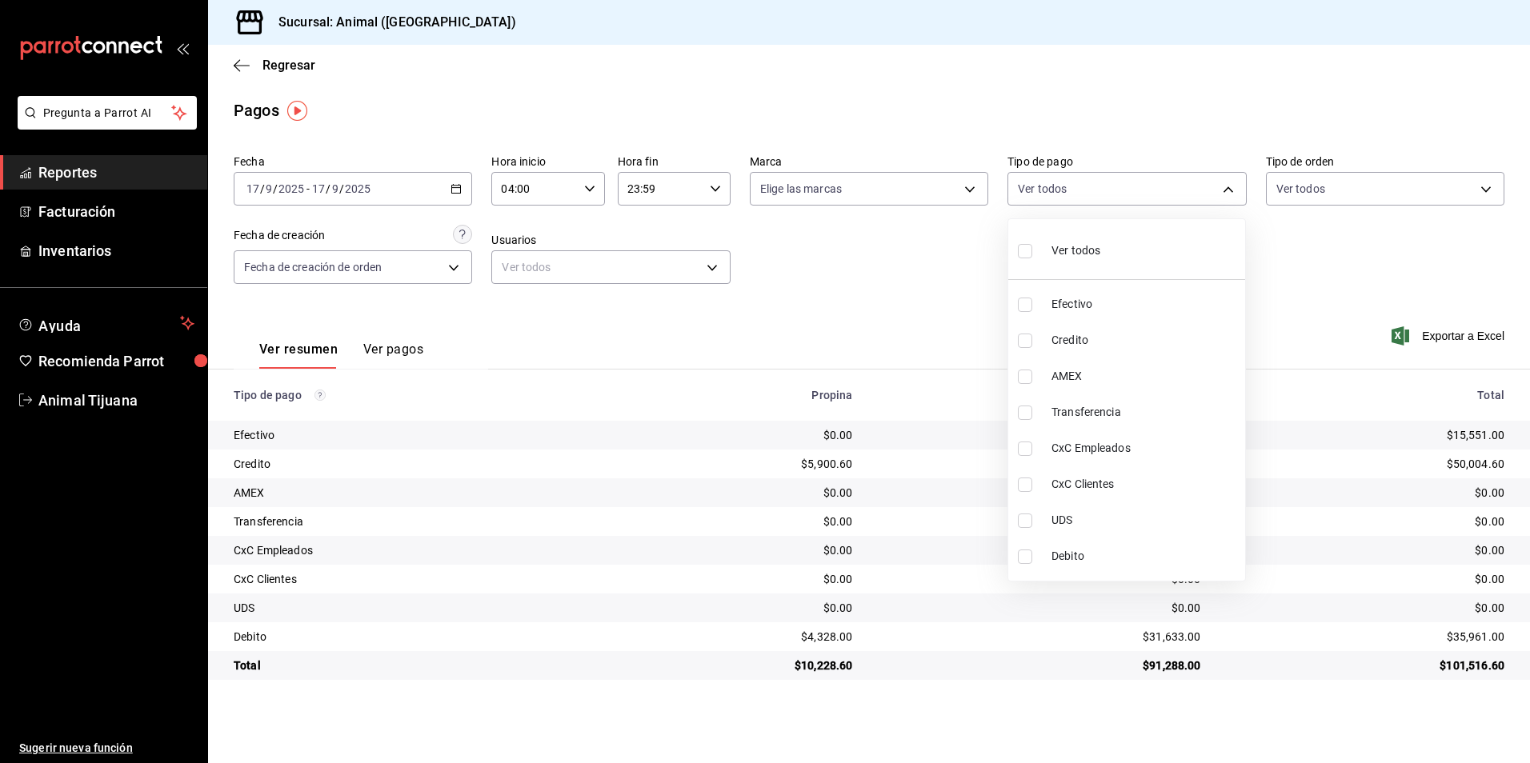
click at [1180, 341] on span "Credito" at bounding box center [1144, 340] width 187 height 17
type input "235ce608-f464-428a-9a71-314f665367d1"
checkbox input "true"
click at [1143, 566] on li "Debito" at bounding box center [1126, 556] width 237 height 36
type input "235ce608-f464-428a-9a71-314f665367d1,c7b29183-a811-4137-9cfa-21a61cd2bc4a"
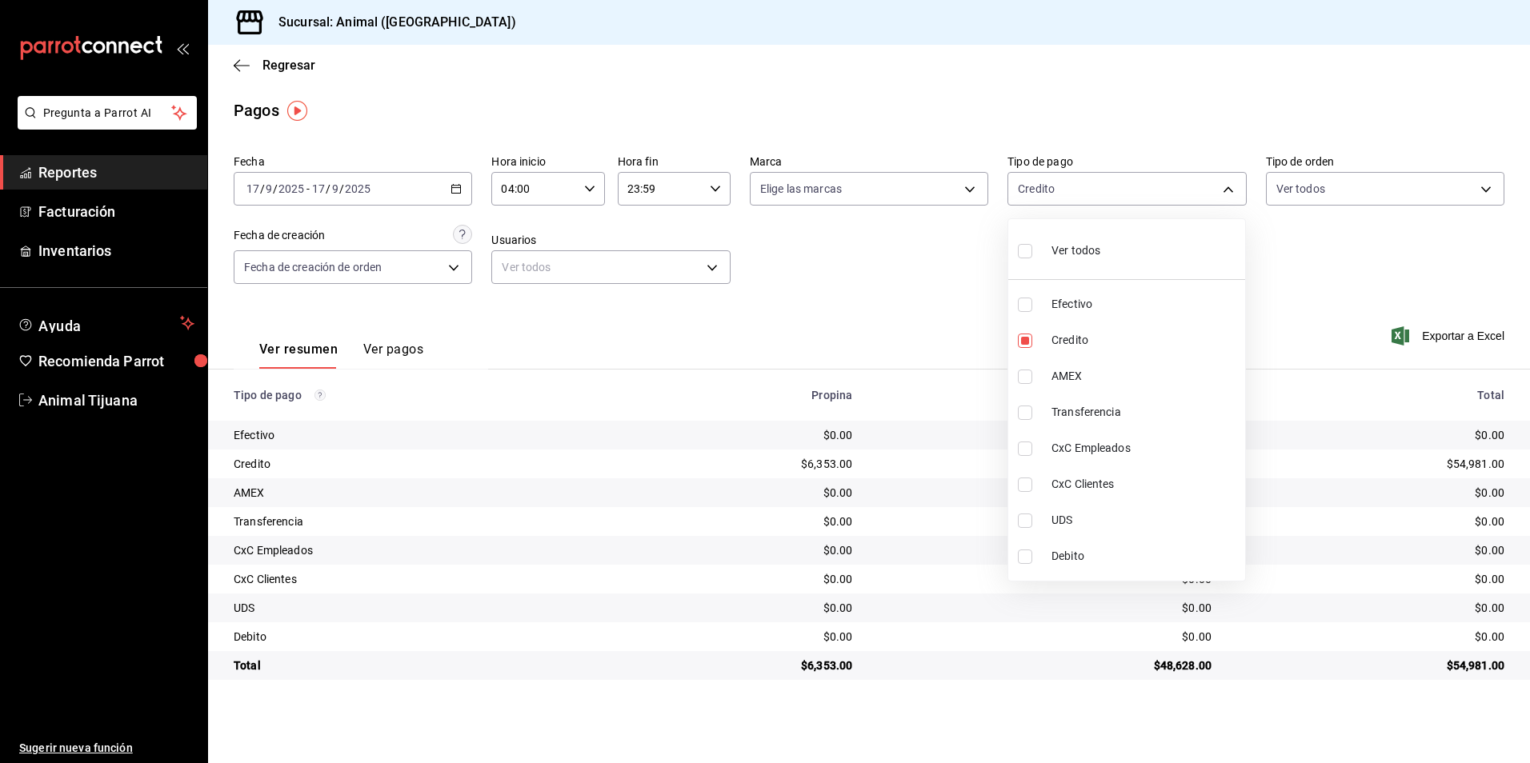
checkbox input "true"
click at [1143, 566] on li "Debito" at bounding box center [1126, 556] width 237 height 36
type input "235ce608-f464-428a-9a71-314f665367d1"
checkbox input "false"
click at [1088, 346] on span "Credito" at bounding box center [1144, 340] width 187 height 17
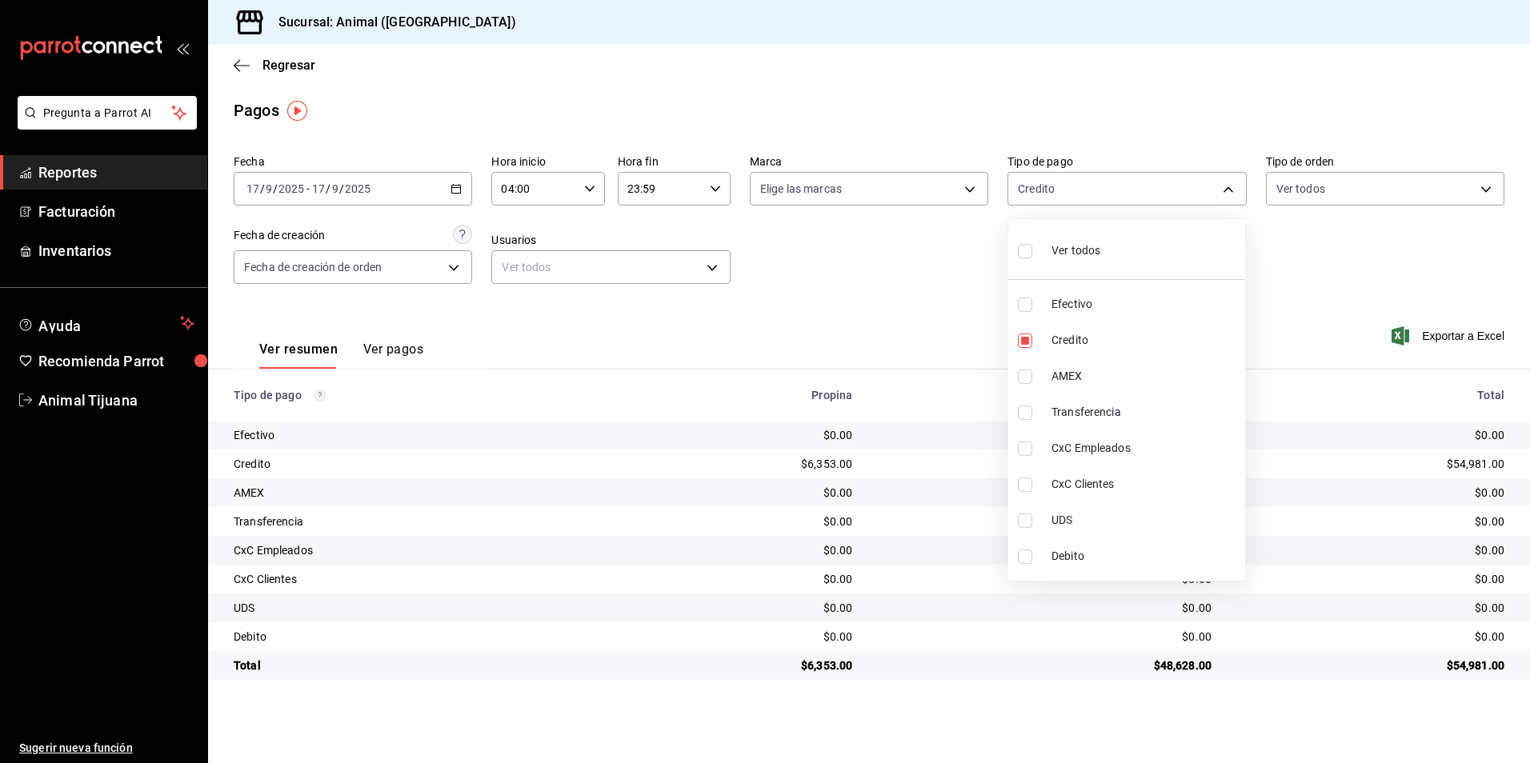
checkbox input "false"
click at [1108, 249] on li "Ver todos" at bounding box center [1126, 249] width 237 height 47
type input "b84c62b8-b02c-4970-ab2e-e166616419f2,235ce608-f464-428a-9a71-314f665367d1,53567…"
checkbox input "true"
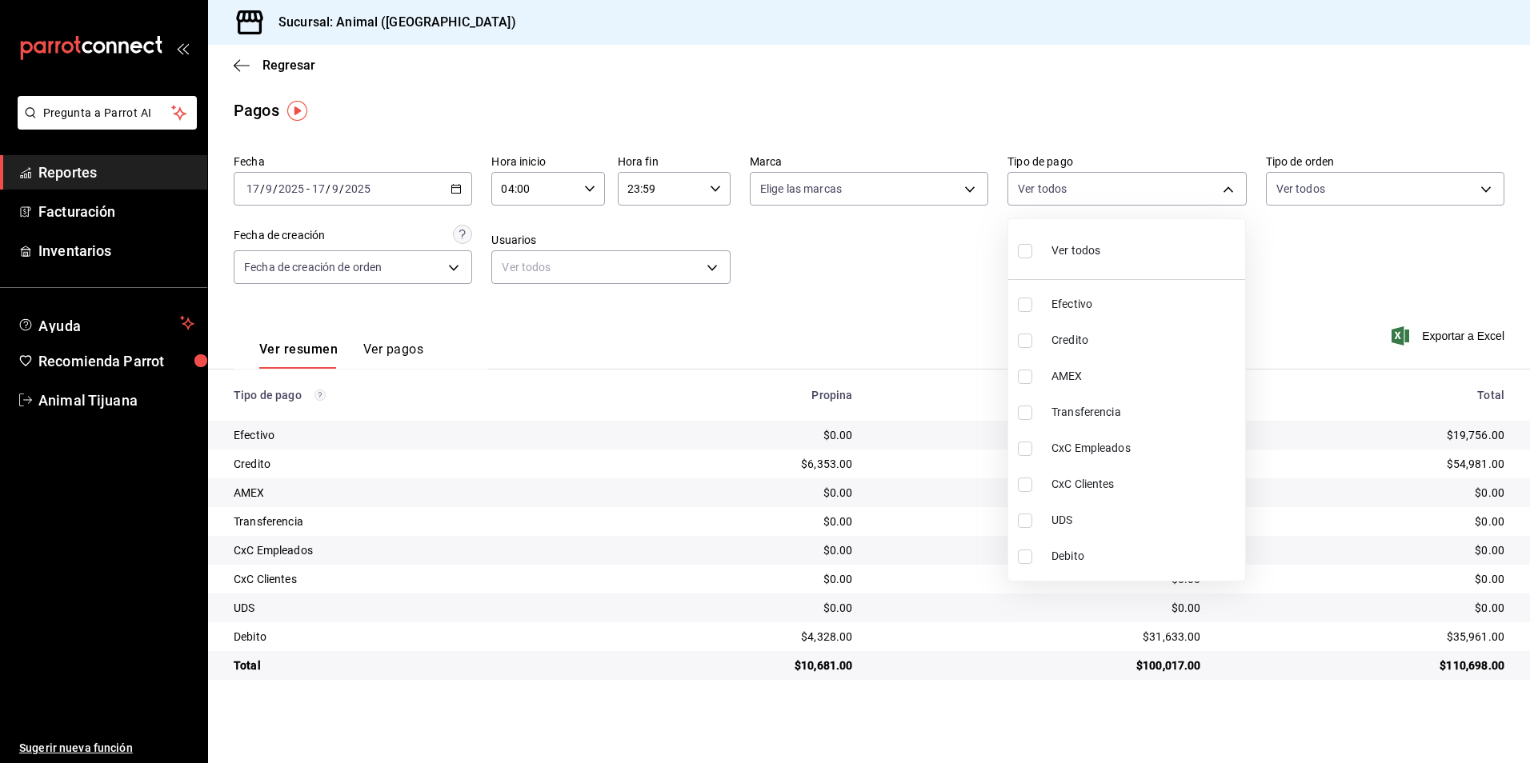
checkbox input "true"
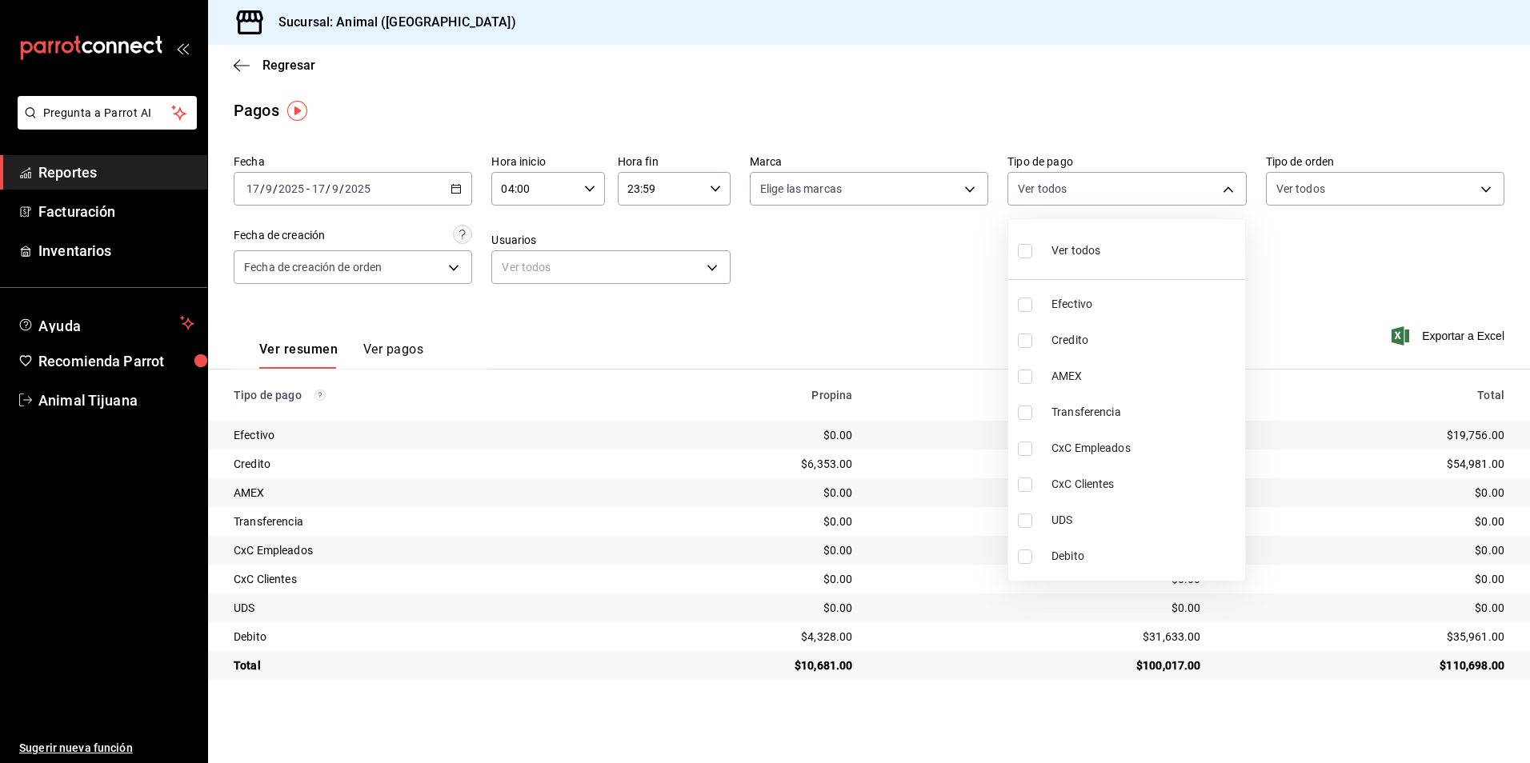
checkbox input "true"
click at [1108, 249] on li "Ver todos" at bounding box center [1126, 249] width 237 height 47
checkbox input "false"
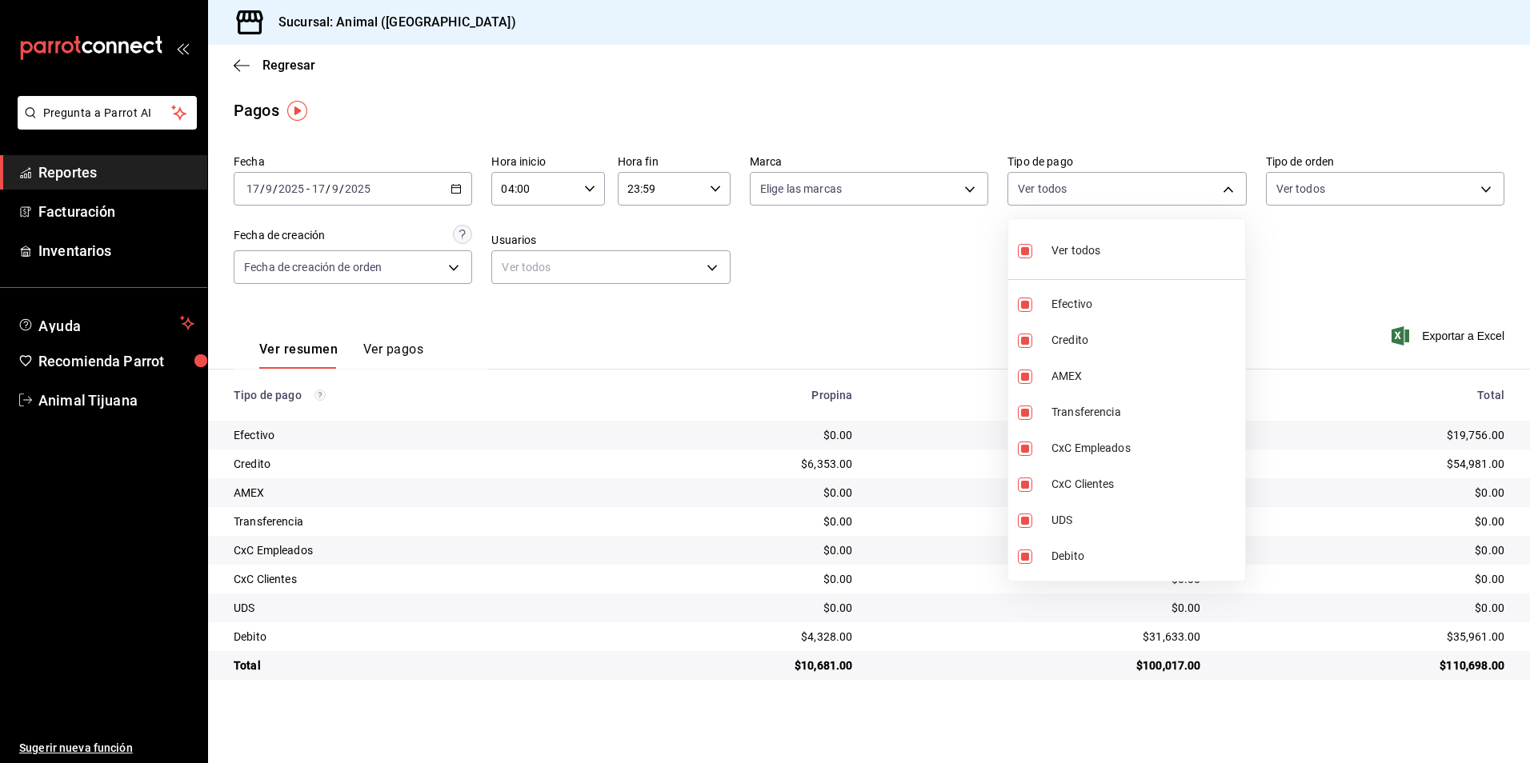
checkbox input "false"
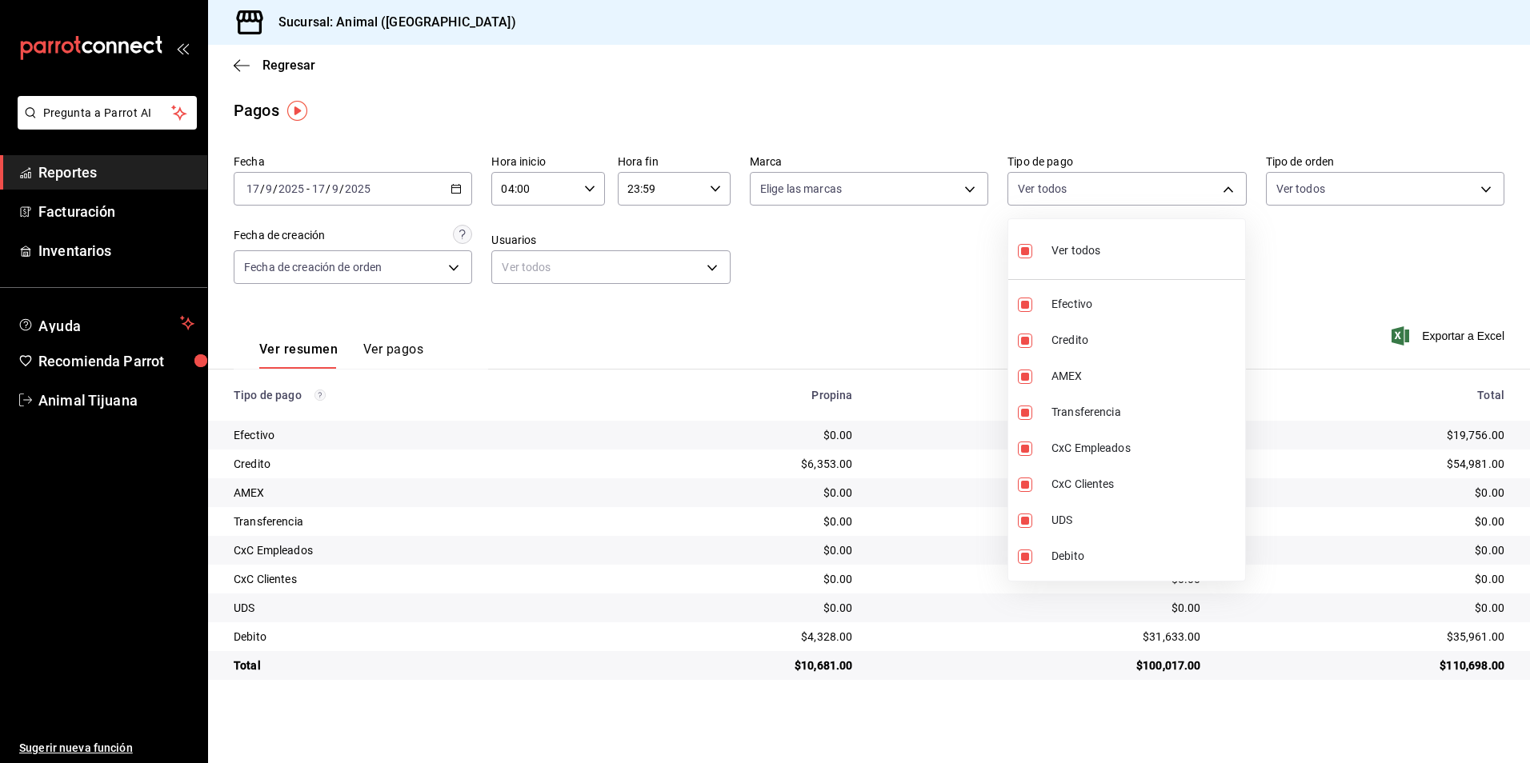
checkbox input "false"
click at [1095, 334] on span "Credito" at bounding box center [1144, 340] width 187 height 17
type input "235ce608-f464-428a-9a71-314f665367d1"
checkbox input "true"
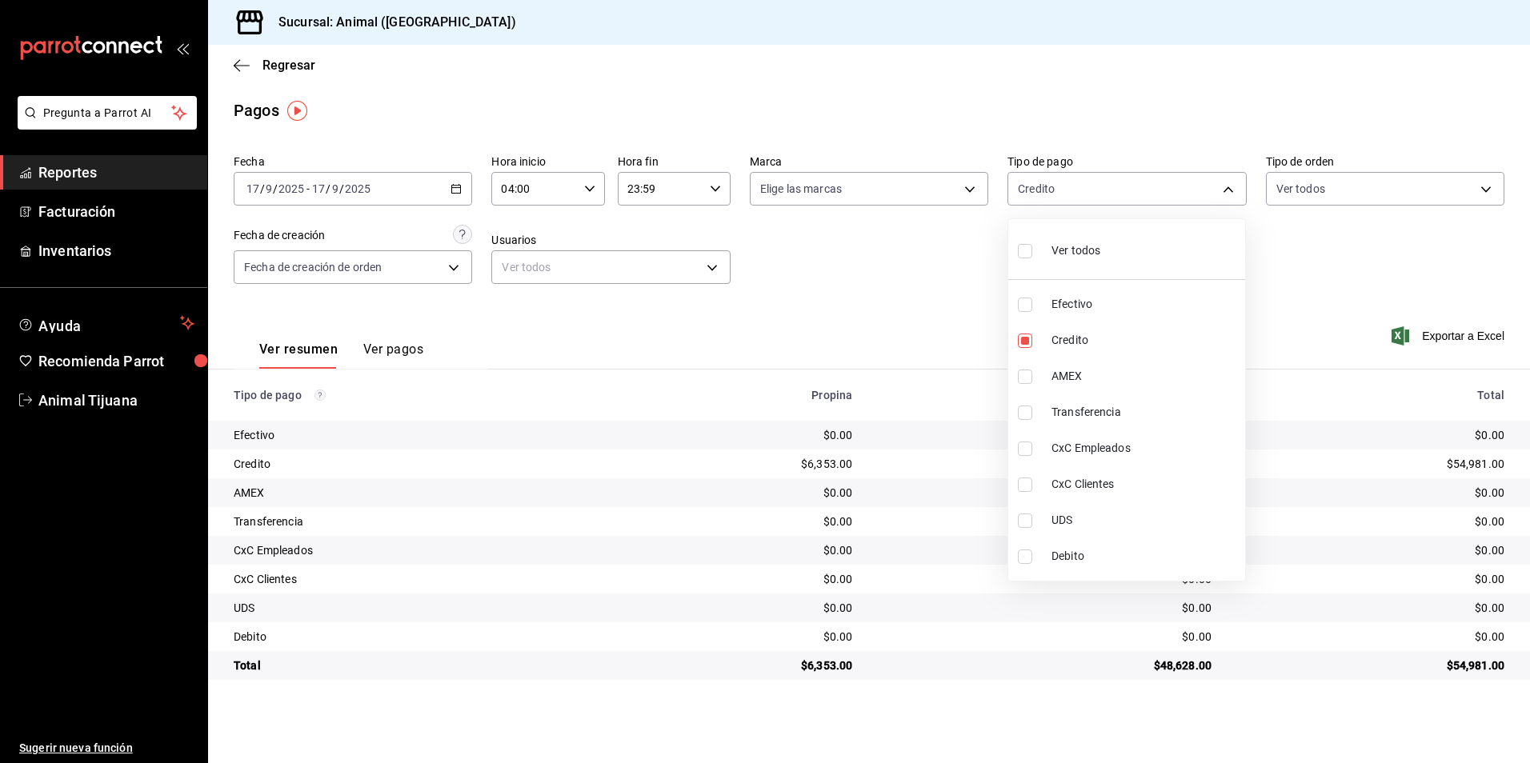
click at [1079, 546] on li "Debito" at bounding box center [1126, 556] width 237 height 36
type input "235ce608-f464-428a-9a71-314f665367d1,c7b29183-a811-4137-9cfa-21a61cd2bc4a"
checkbox input "true"
click at [1086, 340] on span "Credito" at bounding box center [1144, 340] width 187 height 17
type input "c7b29183-a811-4137-9cfa-21a61cd2bc4a"
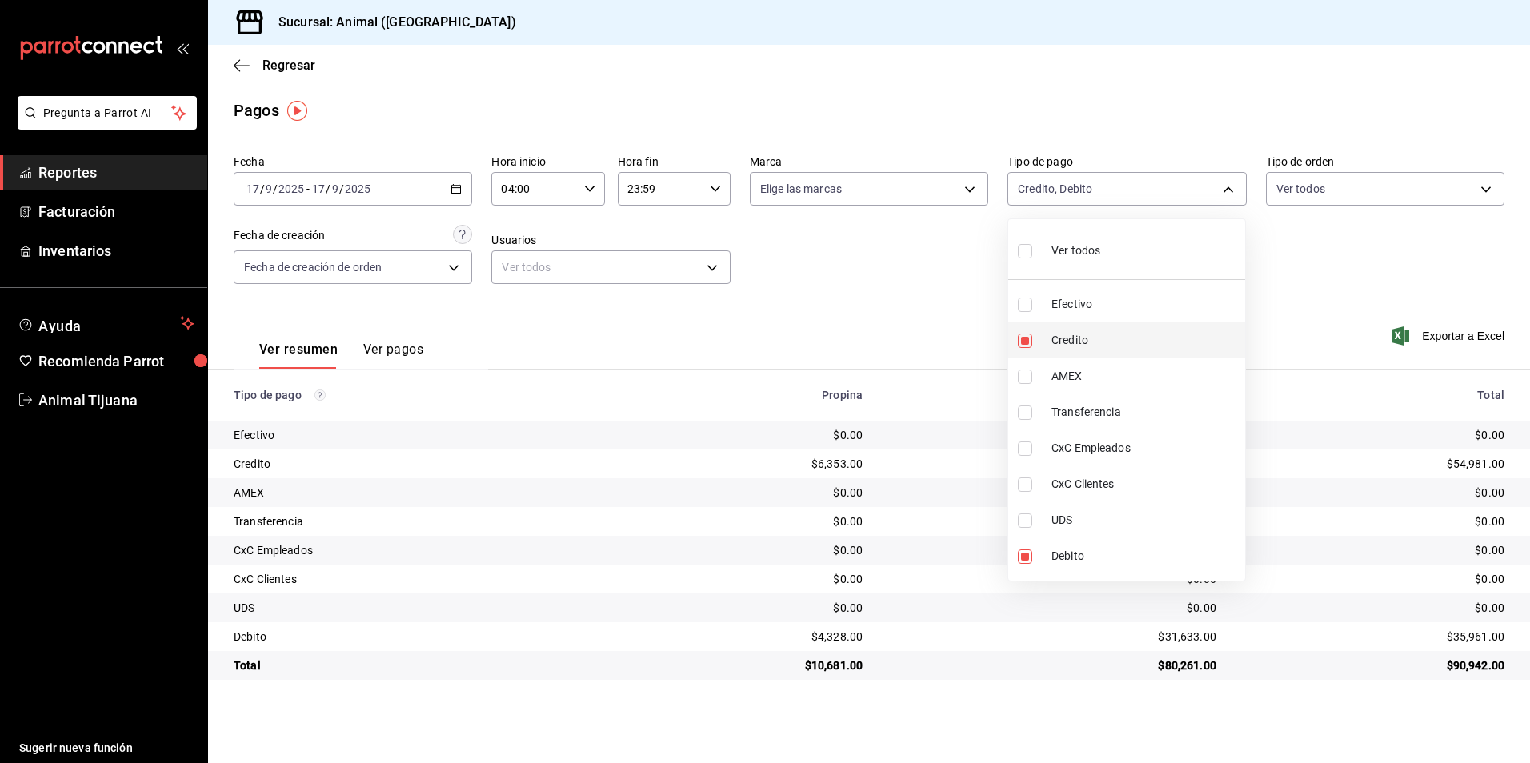
checkbox input "false"
click at [1086, 340] on span "Credito" at bounding box center [1144, 340] width 187 height 17
type input "c7b29183-a811-4137-9cfa-21a61cd2bc4a,235ce608-f464-428a-9a71-314f665367d1"
checkbox input "true"
click at [1098, 342] on span "Credito" at bounding box center [1144, 340] width 187 height 17
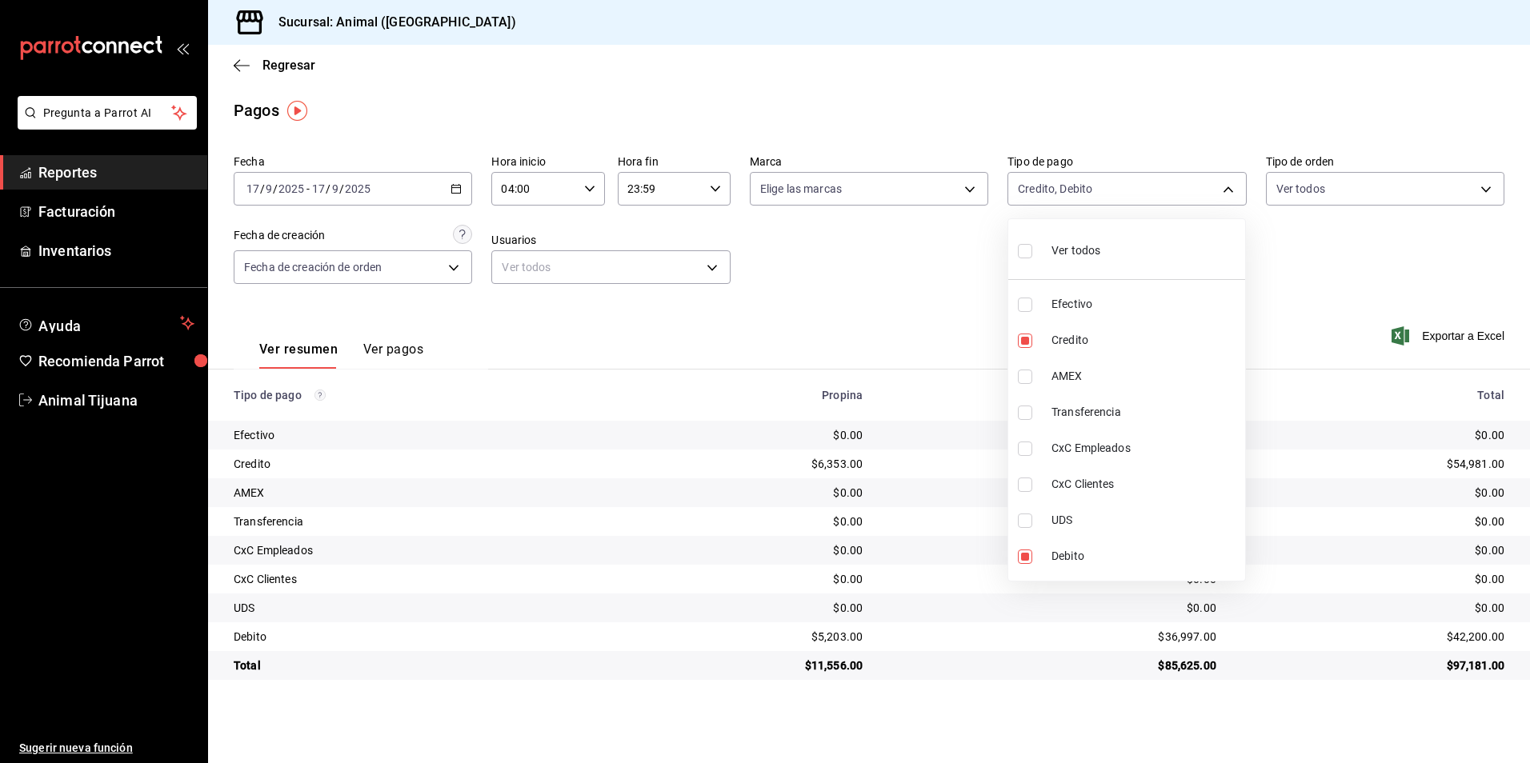
type input "c7b29183-a811-4137-9cfa-21a61cd2bc4a"
checkbox input "false"
click at [1098, 554] on span "Debito" at bounding box center [1144, 556] width 187 height 17
checkbox input "false"
click at [1153, 332] on span "Credito" at bounding box center [1144, 340] width 187 height 17
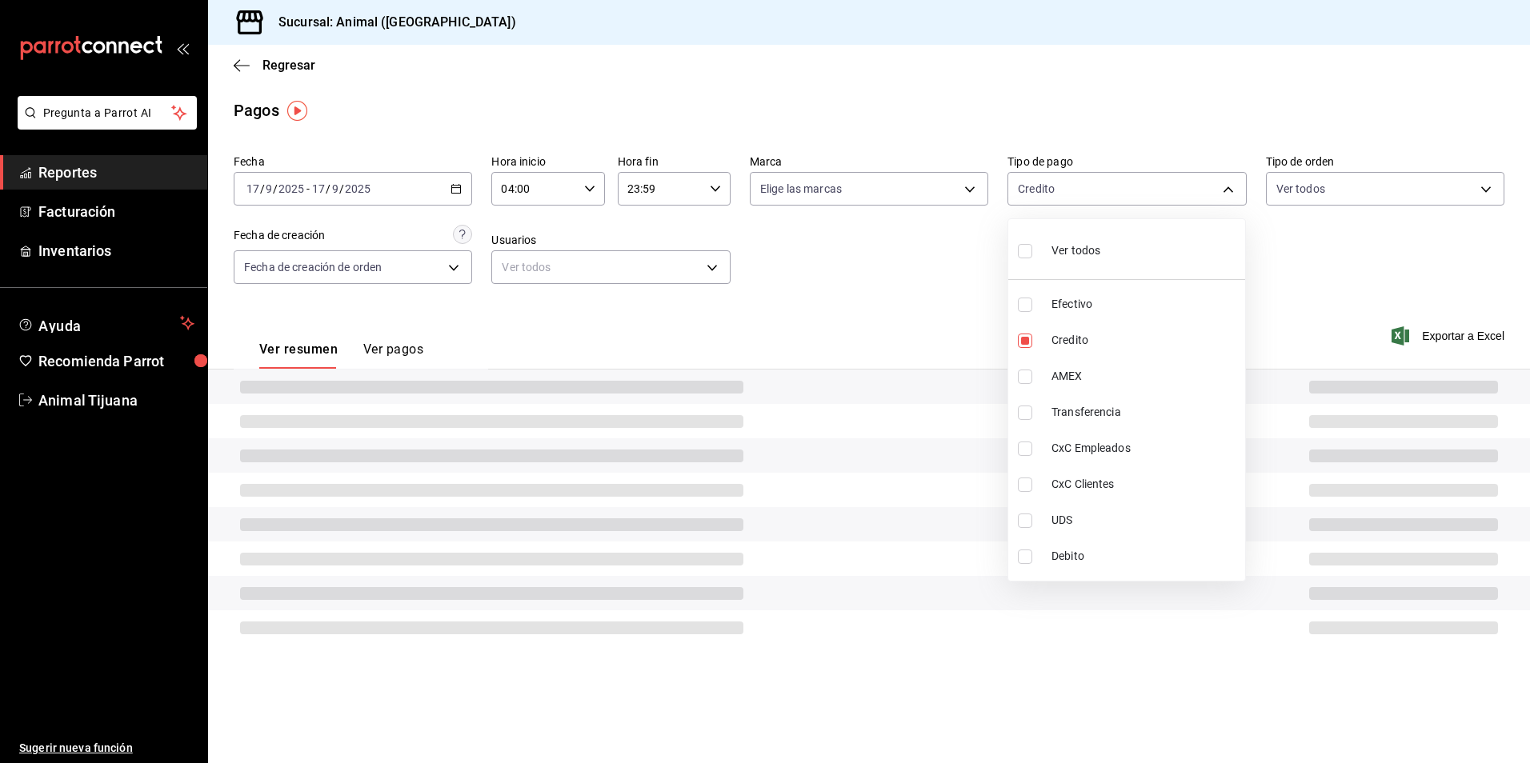
type input "235ce608-f464-428a-9a71-314f665367d1"
checkbox input "true"
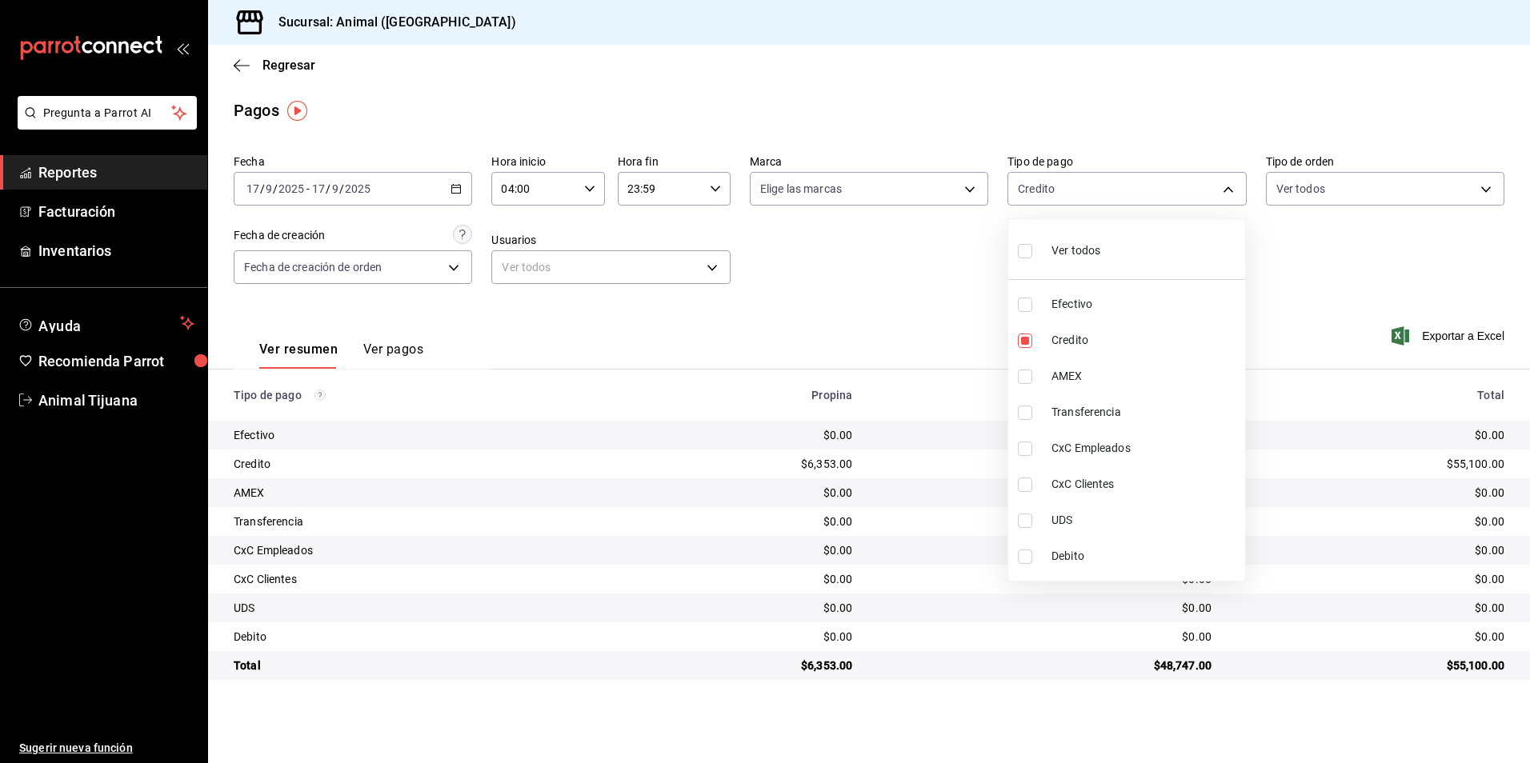
click at [1132, 547] on li "Debito" at bounding box center [1126, 556] width 237 height 36
type input "235ce608-f464-428a-9a71-314f665367d1,c7b29183-a811-4137-9cfa-21a61cd2bc4a"
checkbox input "true"
click at [1074, 326] on li "Credito" at bounding box center [1126, 340] width 237 height 36
type input "c7b29183-a811-4137-9cfa-21a61cd2bc4a"
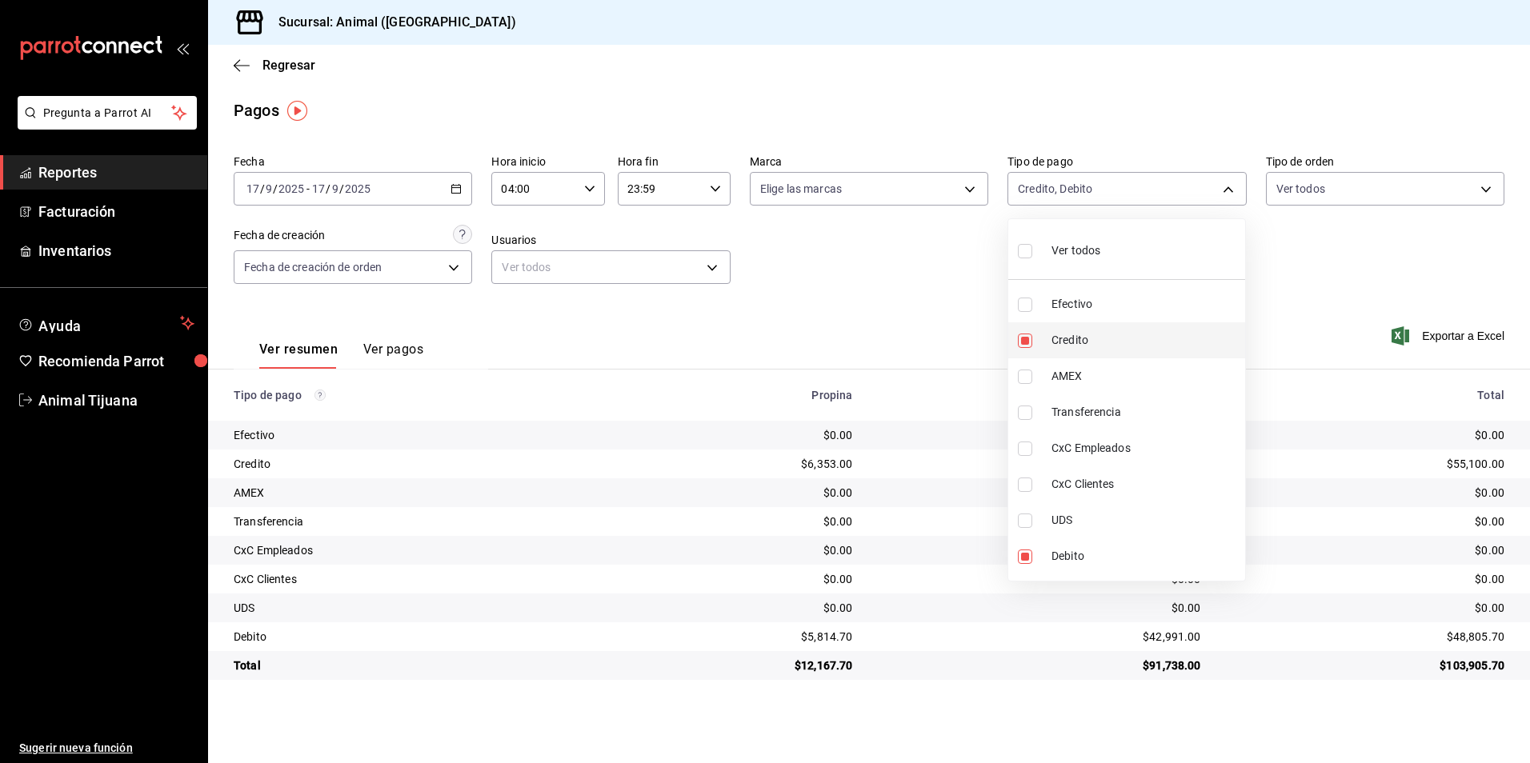
checkbox input "false"
click at [1082, 550] on span "Debito" at bounding box center [1144, 556] width 187 height 17
checkbox input "false"
click at [1062, 334] on span "Credito" at bounding box center [1144, 340] width 187 height 17
type input "235ce608-f464-428a-9a71-314f665367d1"
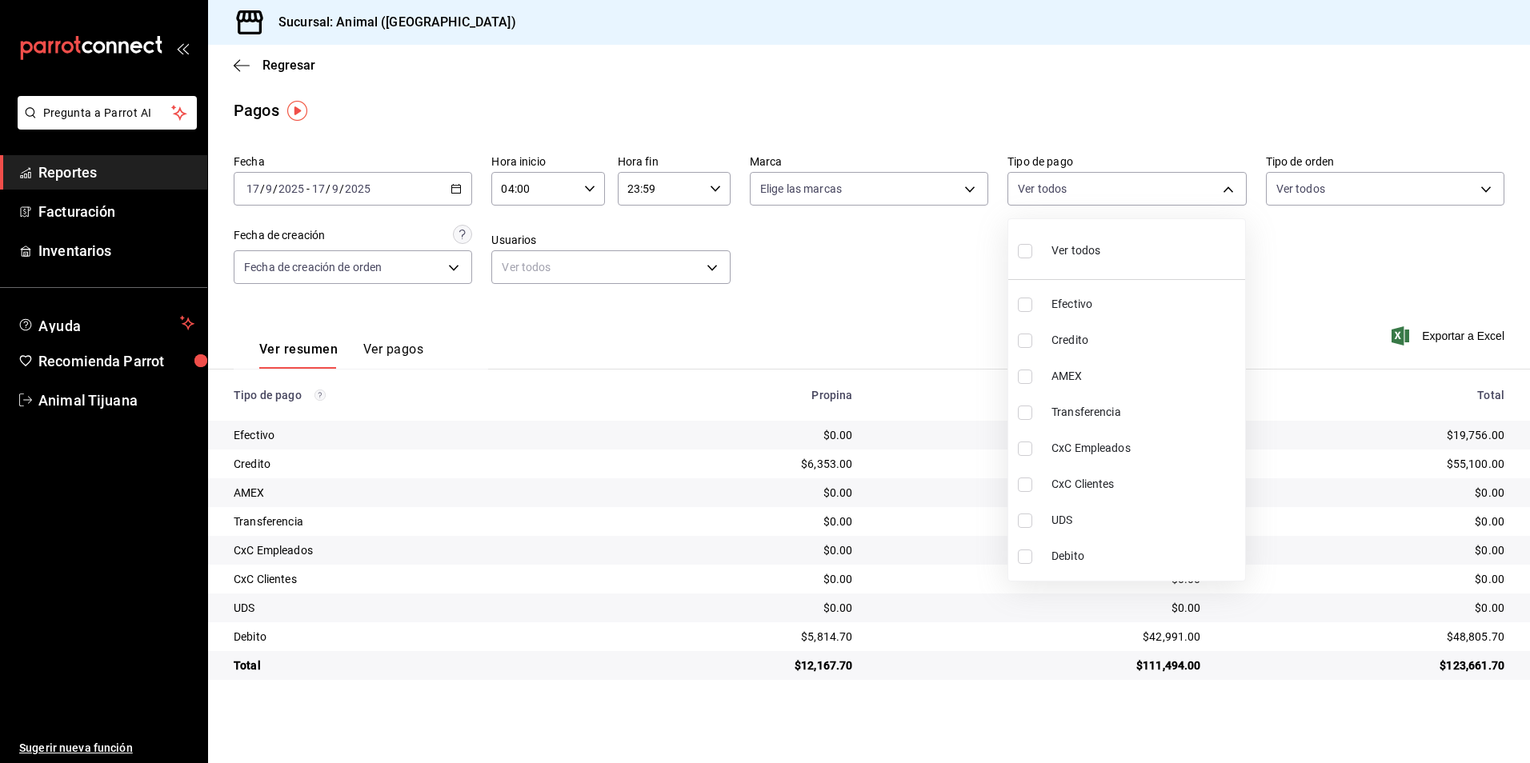
checkbox input "true"
click at [1051, 548] on span "Debito" at bounding box center [1144, 556] width 187 height 17
type input "235ce608-f464-428a-9a71-314f665367d1,c7b29183-a811-4137-9cfa-21a61cd2bc4a"
checkbox input "true"
click at [1081, 351] on li "Credito" at bounding box center [1126, 340] width 237 height 36
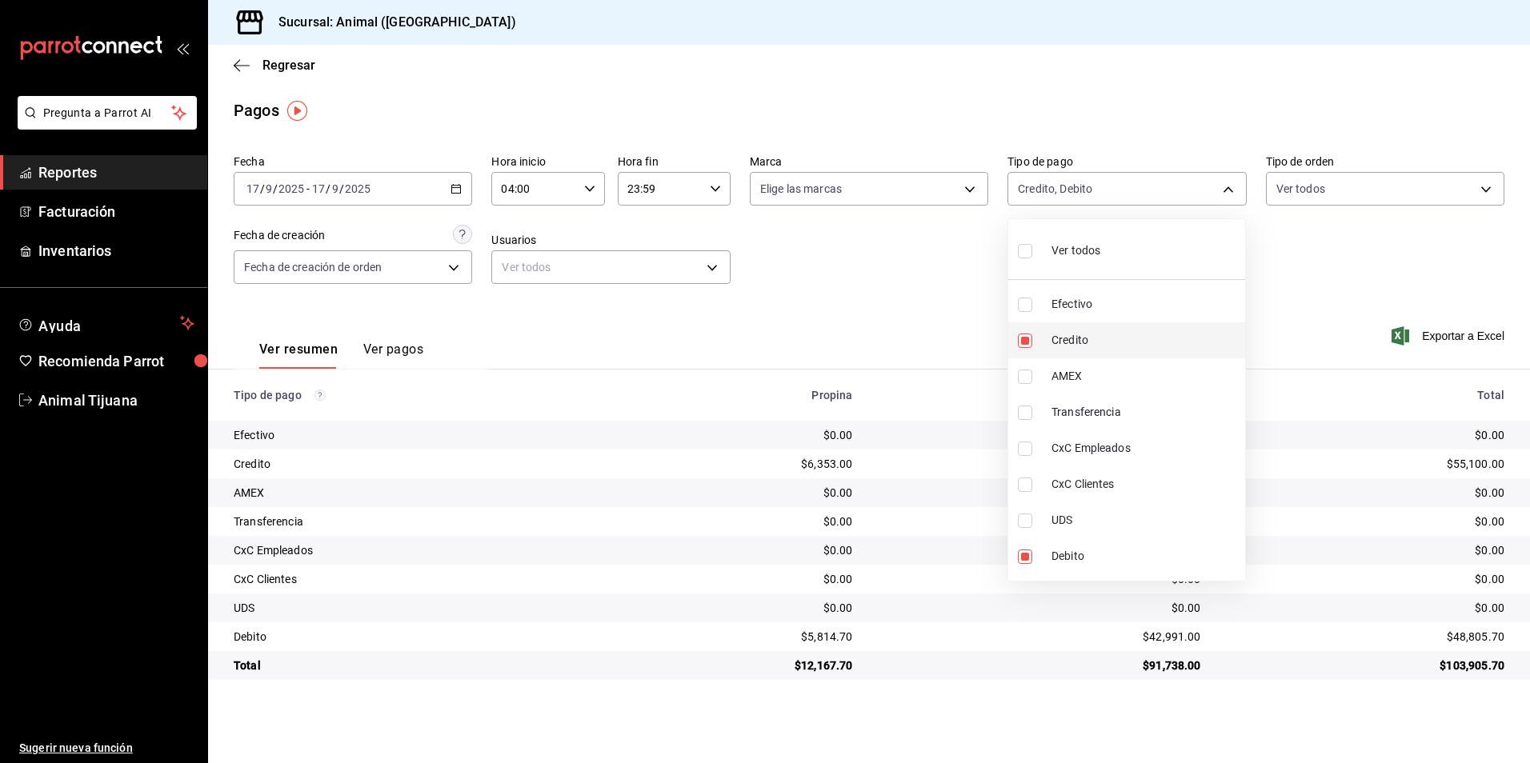
type input "c7b29183-a811-4137-9cfa-21a61cd2bc4a"
checkbox input "false"
click at [1082, 551] on span "Debito" at bounding box center [1144, 556] width 187 height 17
checkbox input "false"
